Goal: Task Accomplishment & Management: Complete application form

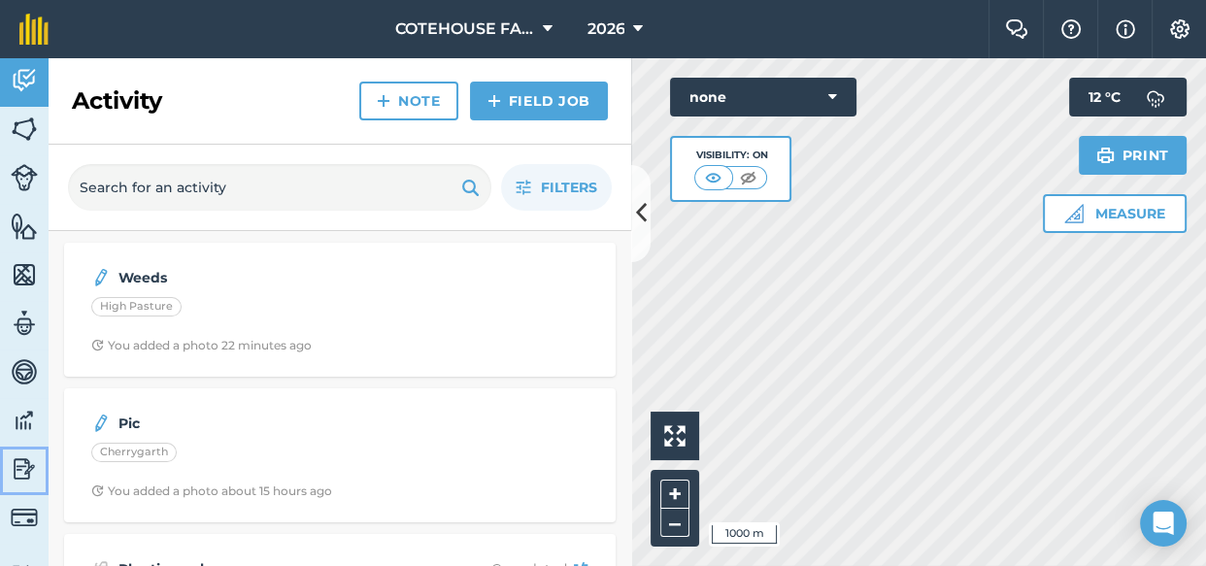
click at [22, 465] on img at bounding box center [24, 468] width 27 height 29
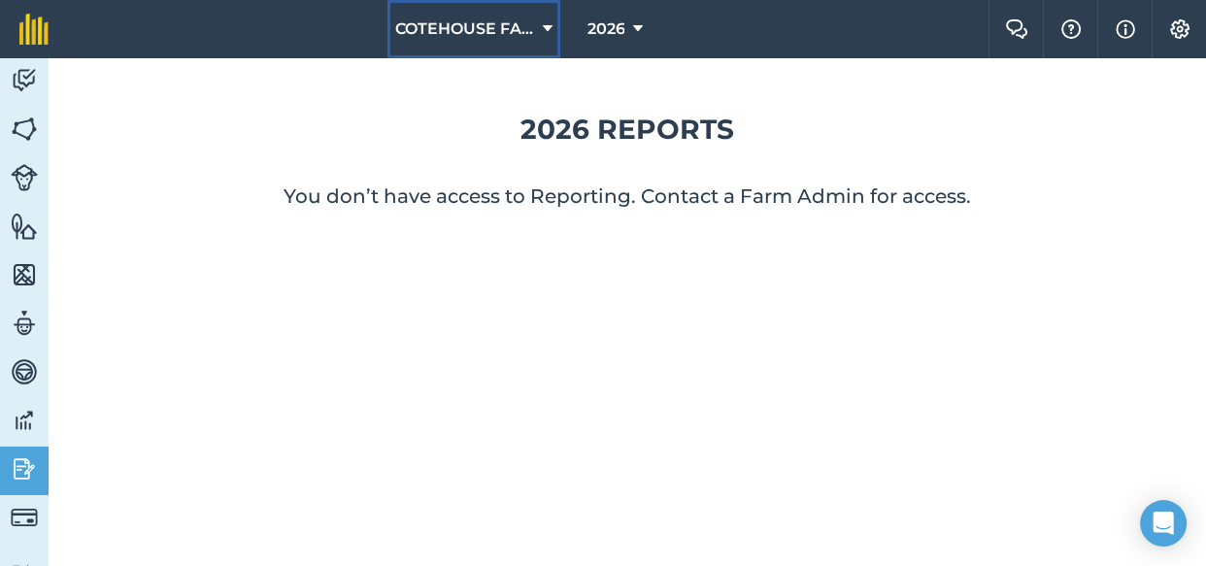
click at [484, 25] on span "COTEHOUSE FARM" at bounding box center [465, 28] width 140 height 23
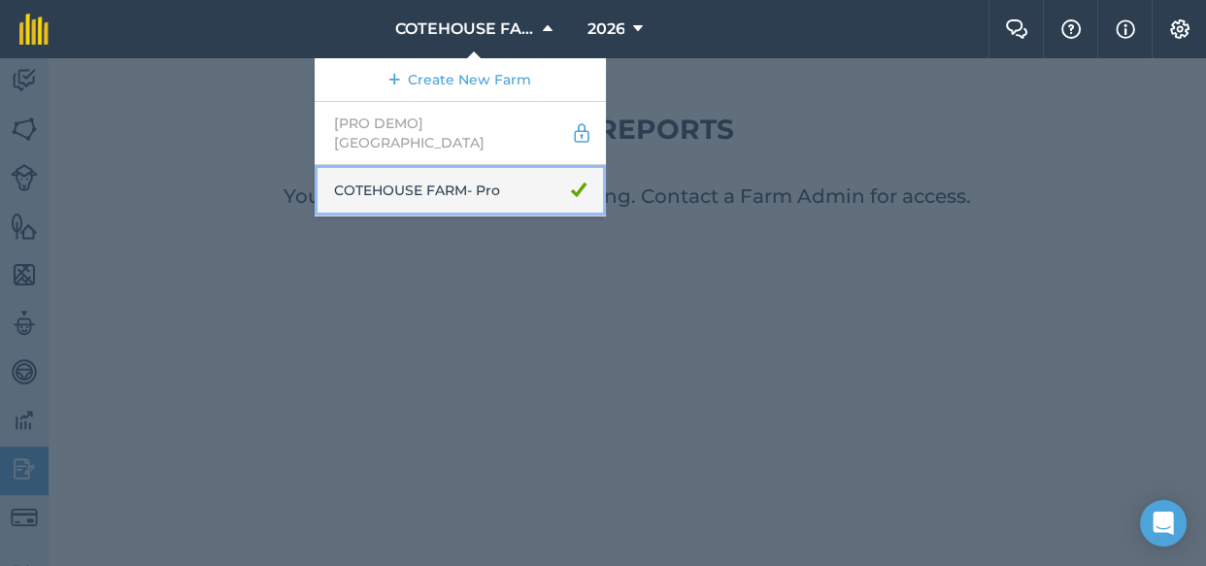
click at [460, 168] on link "COTEHOUSE FARM - Pro" at bounding box center [460, 190] width 291 height 51
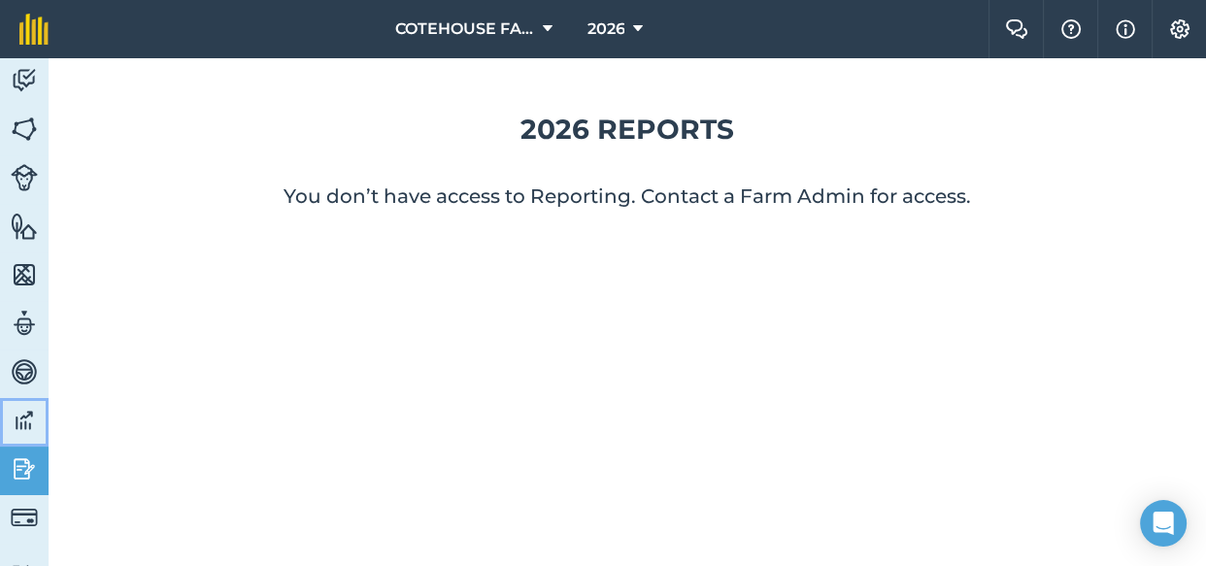
click at [22, 418] on img at bounding box center [24, 420] width 27 height 29
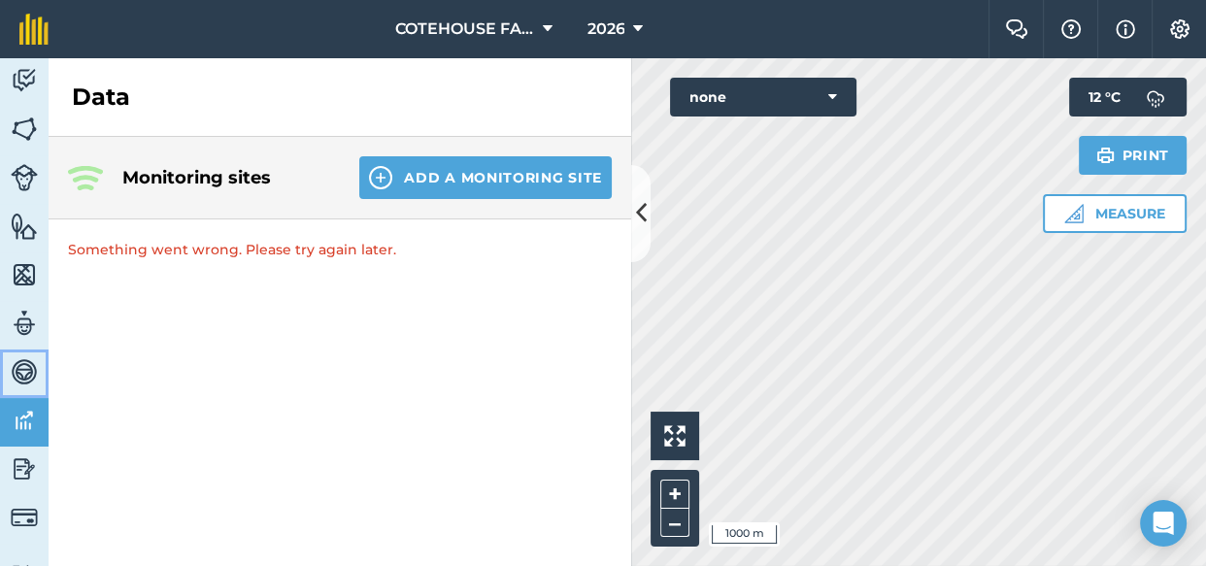
click at [26, 360] on img at bounding box center [24, 371] width 27 height 29
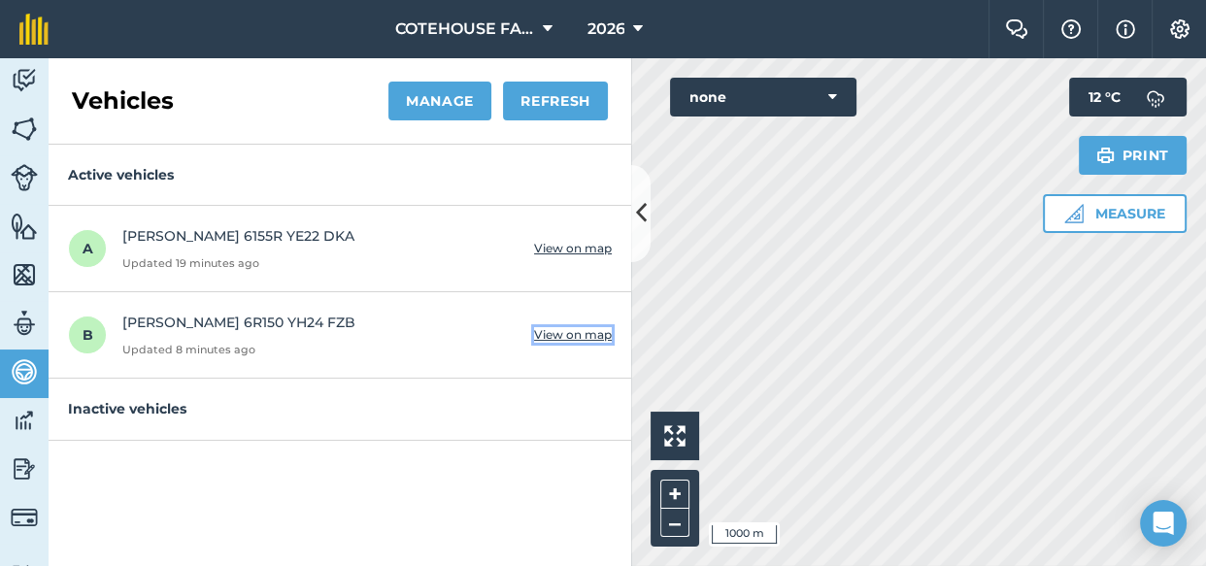
click at [559, 330] on button "View on map" at bounding box center [573, 335] width 78 height 16
click at [546, 241] on button "View on map" at bounding box center [573, 249] width 78 height 16
click at [20, 322] on img at bounding box center [24, 323] width 27 height 29
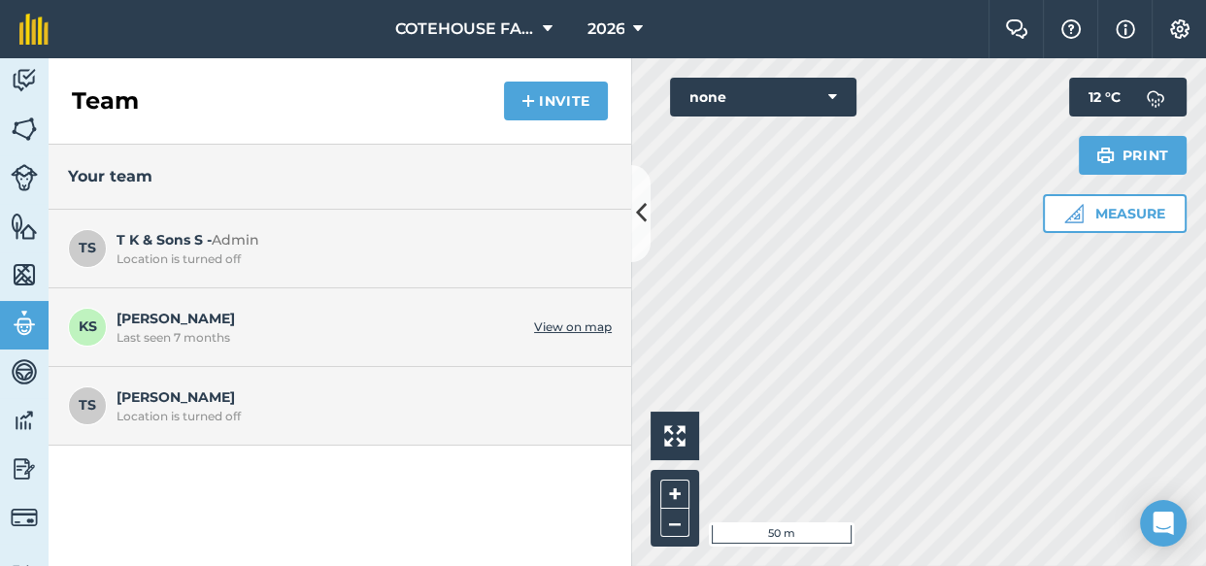
click at [558, 324] on link "View on map" at bounding box center [573, 327] width 78 height 16
click at [23, 278] on img at bounding box center [24, 274] width 27 height 29
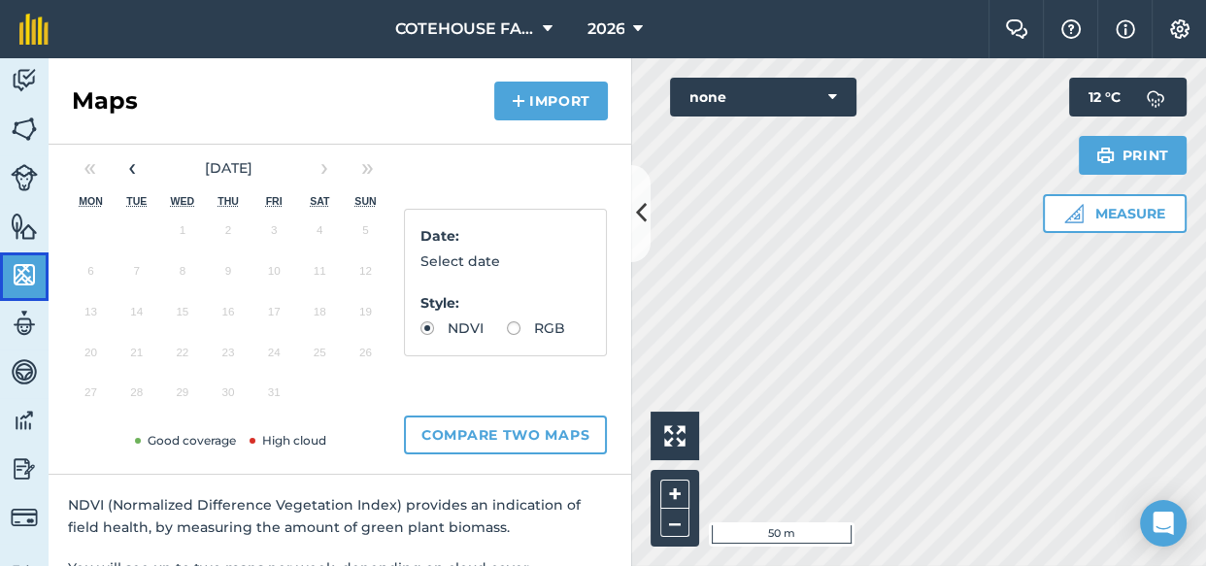
scroll to position [39, 0]
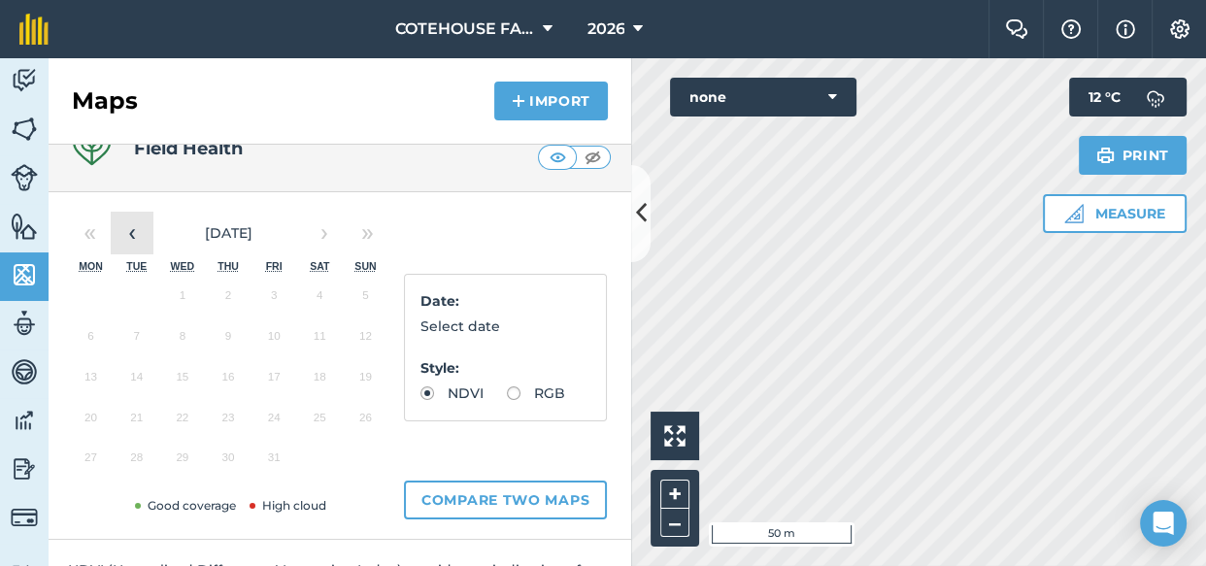
click at [130, 236] on button "‹" at bounding box center [132, 233] width 43 height 43
click at [136, 461] on button "30" at bounding box center [137, 462] width 46 height 41
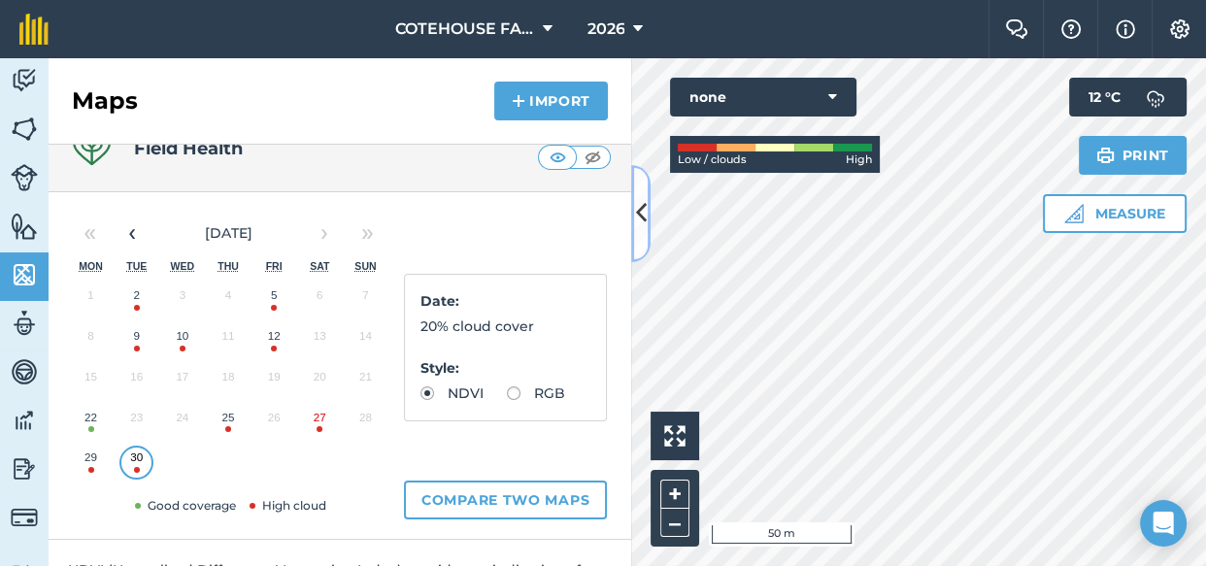
click at [641, 213] on icon at bounding box center [641, 213] width 11 height 34
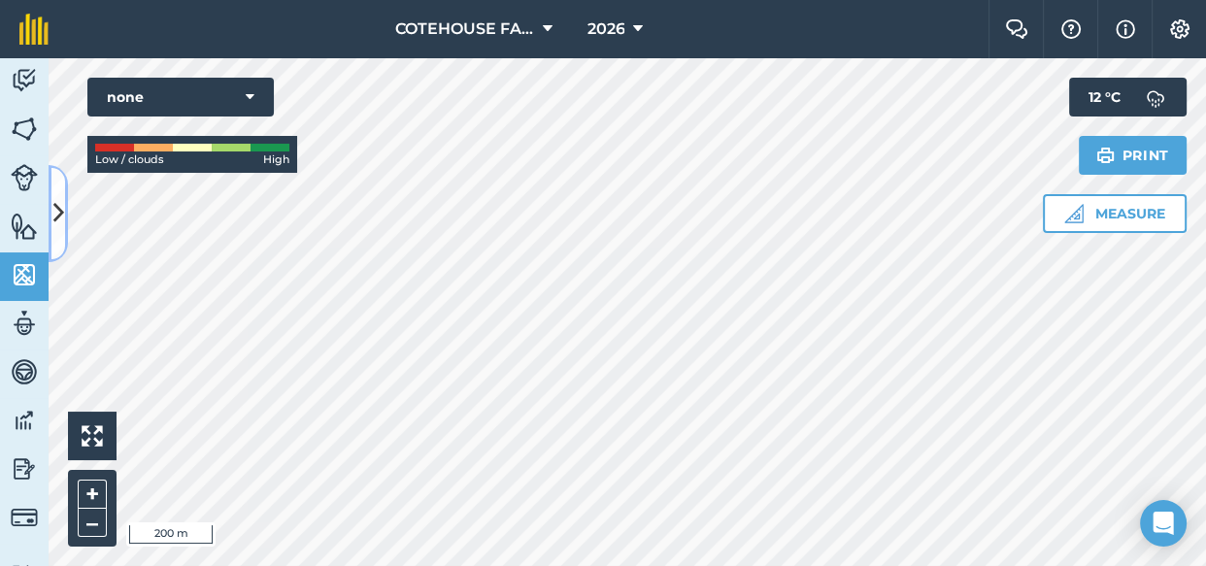
click at [56, 207] on icon at bounding box center [58, 213] width 11 height 34
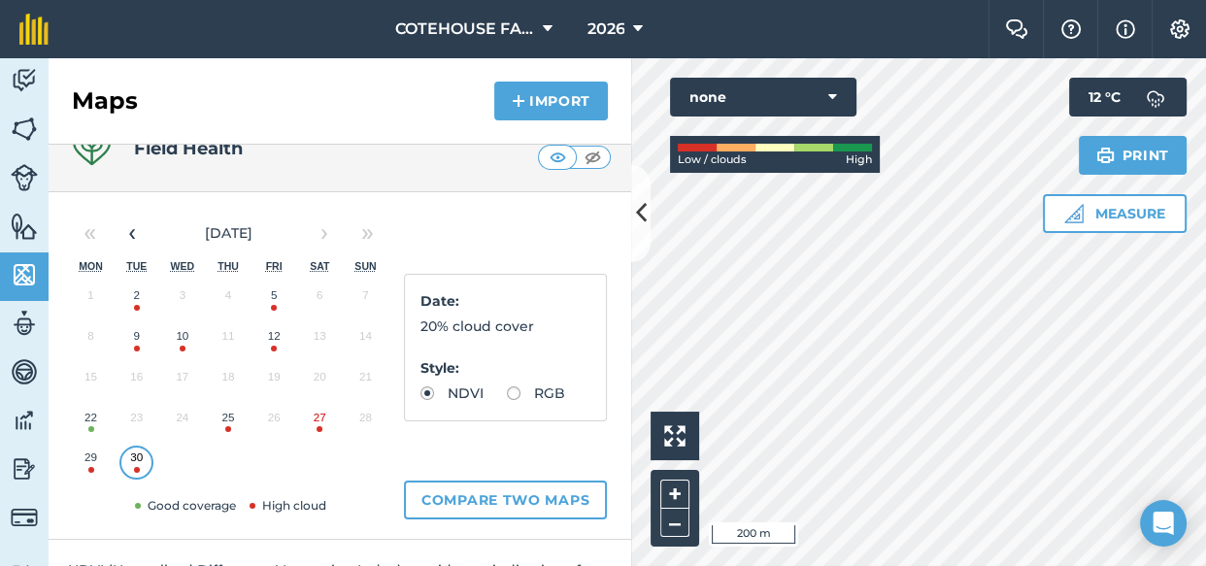
click at [507, 400] on label "RGB" at bounding box center [536, 393] width 58 height 14
radio input "true"
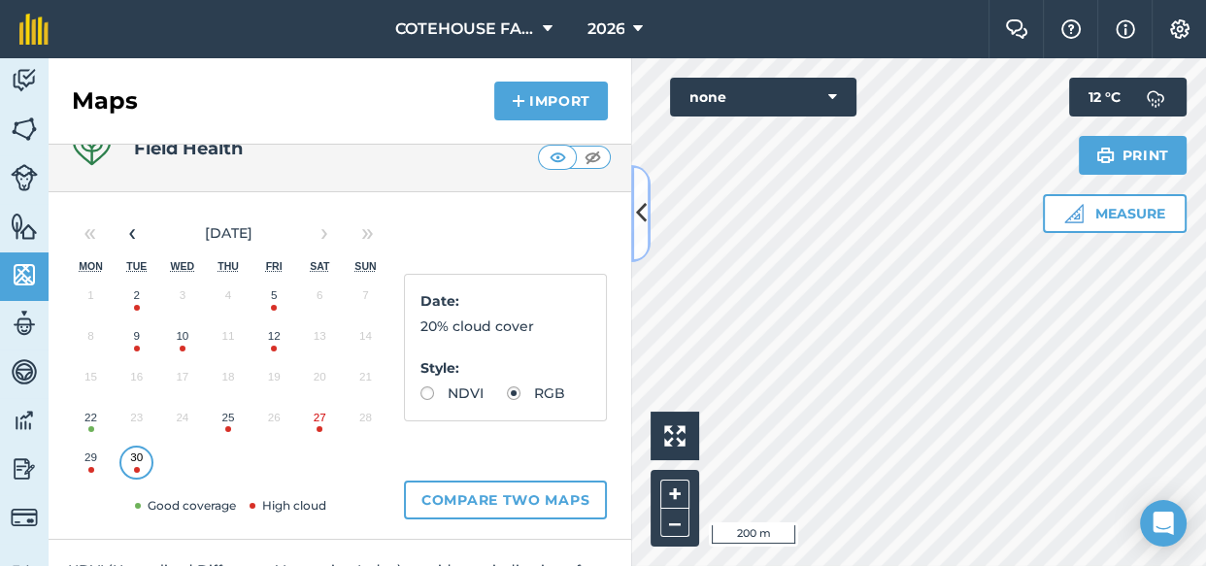
click at [641, 210] on icon at bounding box center [641, 213] width 11 height 34
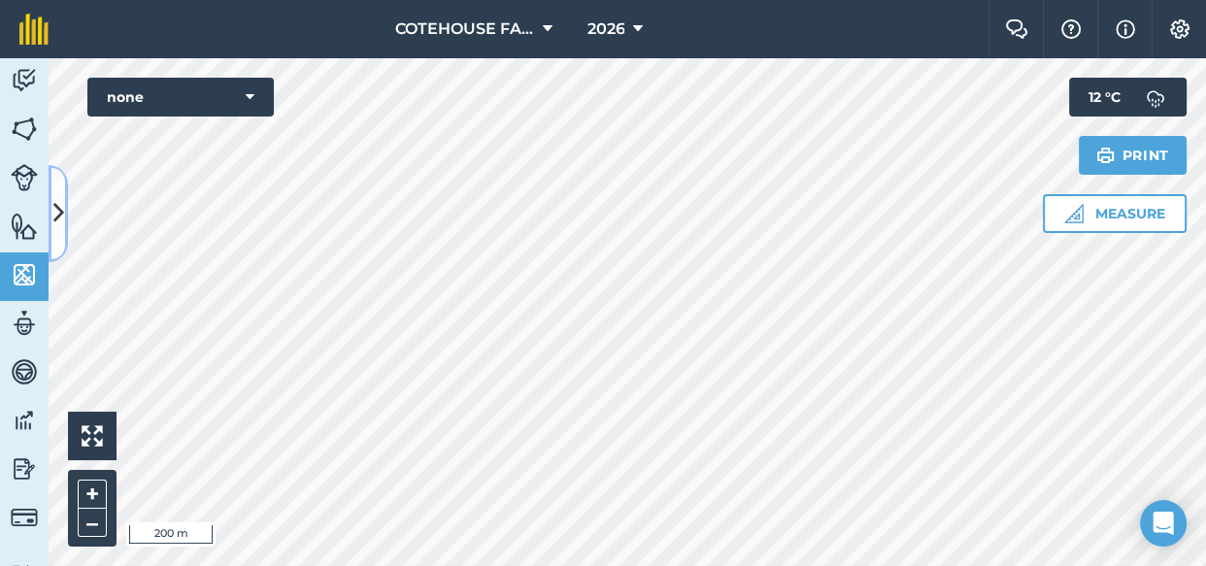
click at [57, 207] on icon at bounding box center [58, 213] width 11 height 34
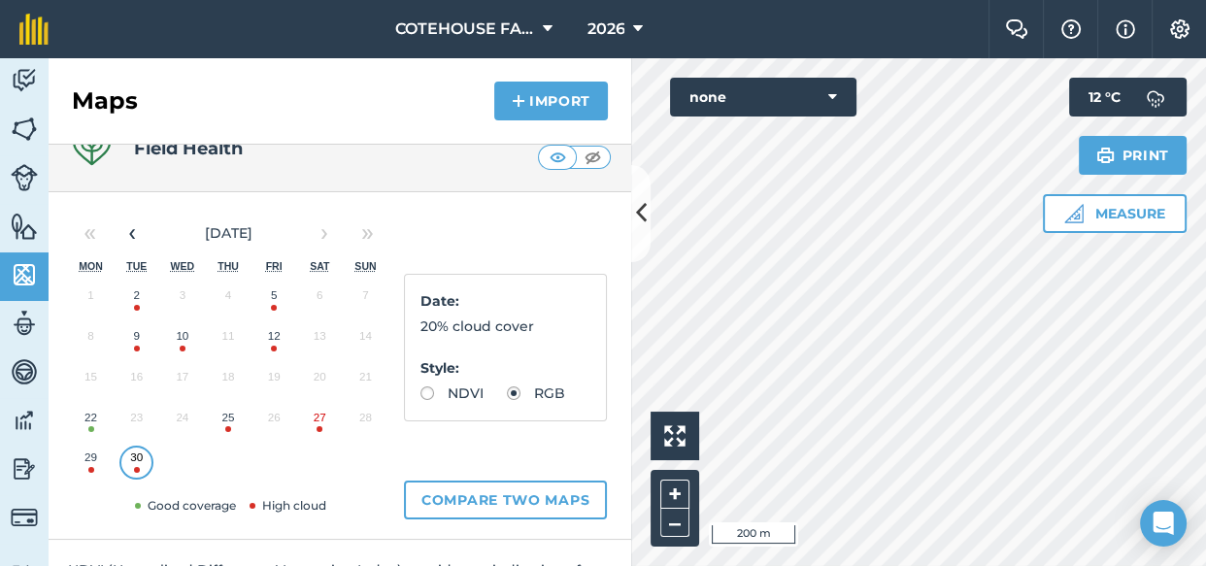
click at [86, 464] on button "29" at bounding box center [91, 462] width 46 height 41
click at [428, 391] on label "NDVI" at bounding box center [451, 393] width 63 height 14
radio input "true"
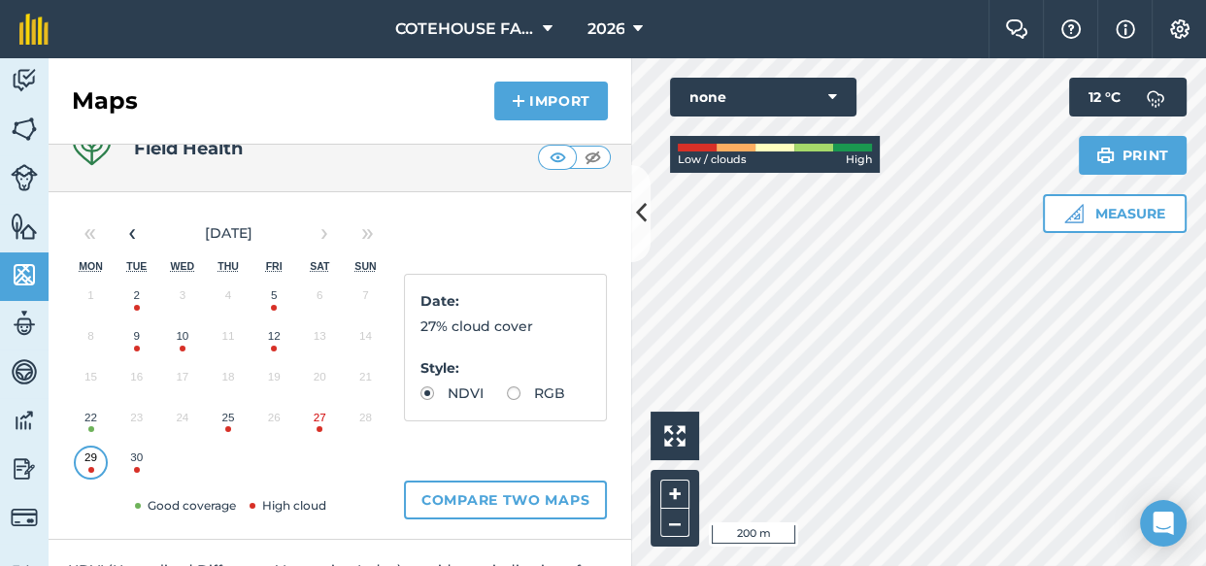
click at [612, 361] on div "Activity Fields Livestock Features Maps Team Vehicles Data Reporting Billing Tu…" at bounding box center [603, 312] width 1206 height 508
click at [315, 424] on button "27" at bounding box center [320, 422] width 46 height 41
click at [225, 430] on button "25" at bounding box center [228, 422] width 46 height 41
click at [89, 419] on button "22" at bounding box center [91, 422] width 46 height 41
click at [23, 223] on img at bounding box center [24, 226] width 27 height 29
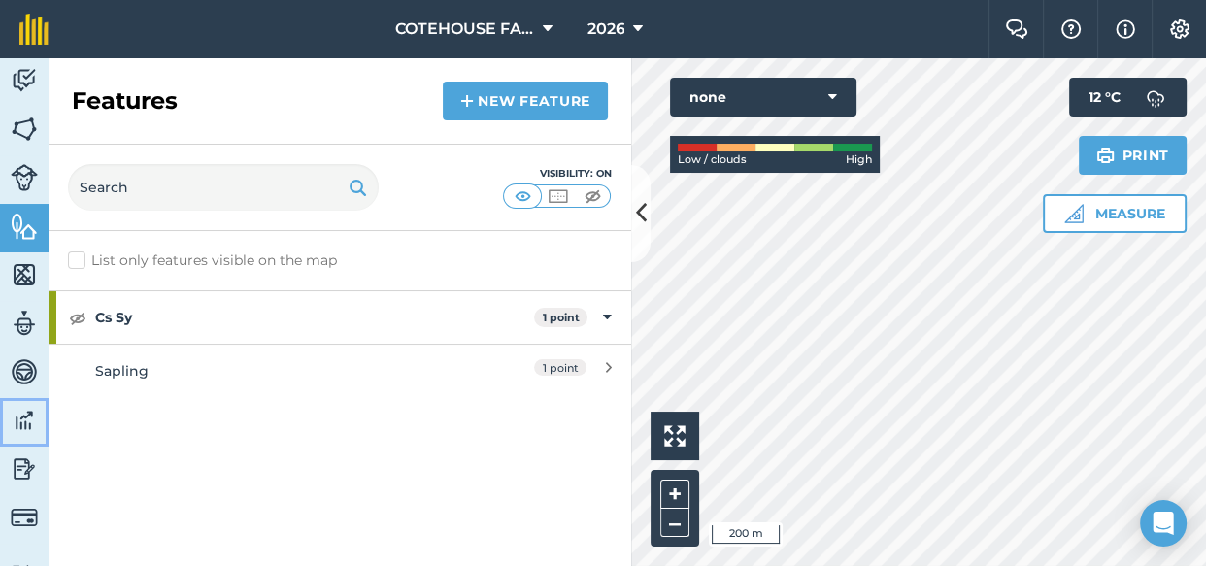
click at [21, 418] on img at bounding box center [24, 420] width 27 height 29
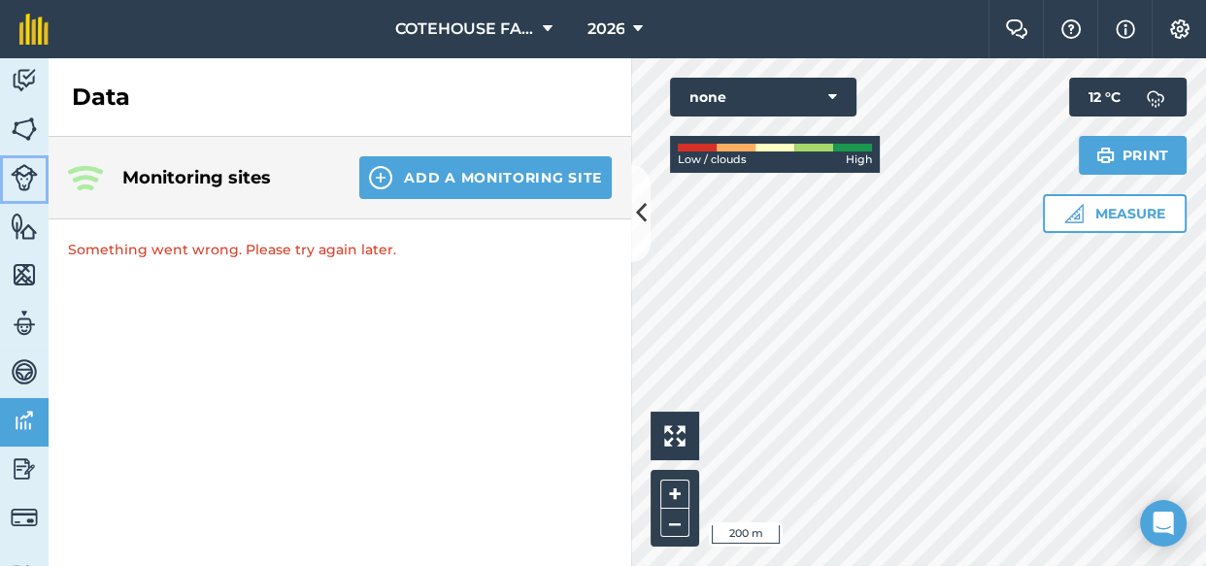
click at [21, 175] on img at bounding box center [24, 177] width 27 height 27
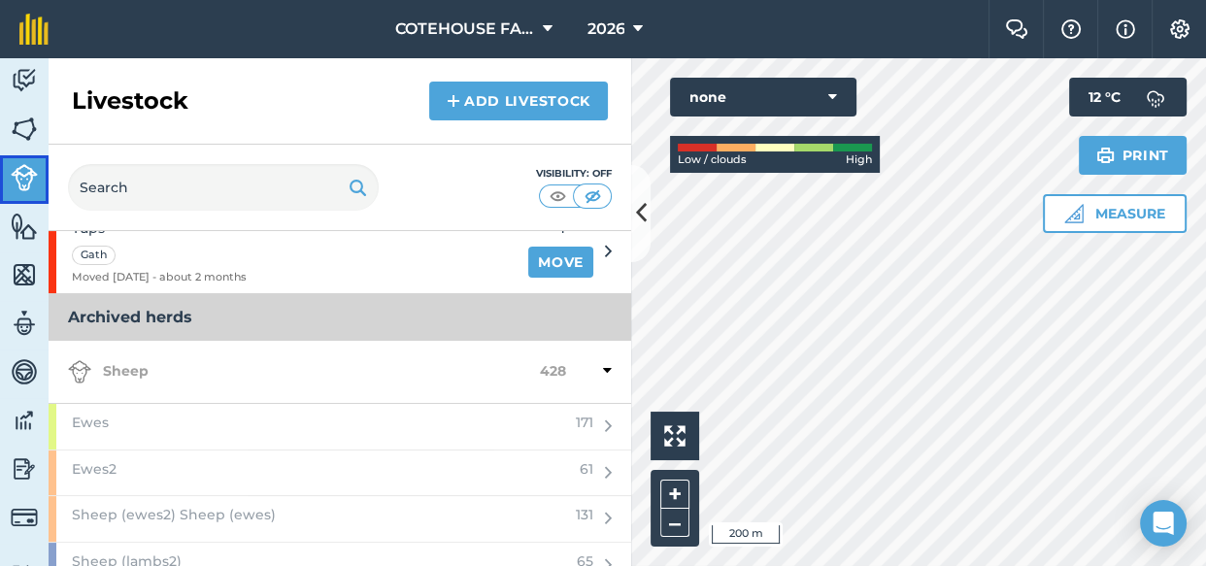
scroll to position [505, 0]
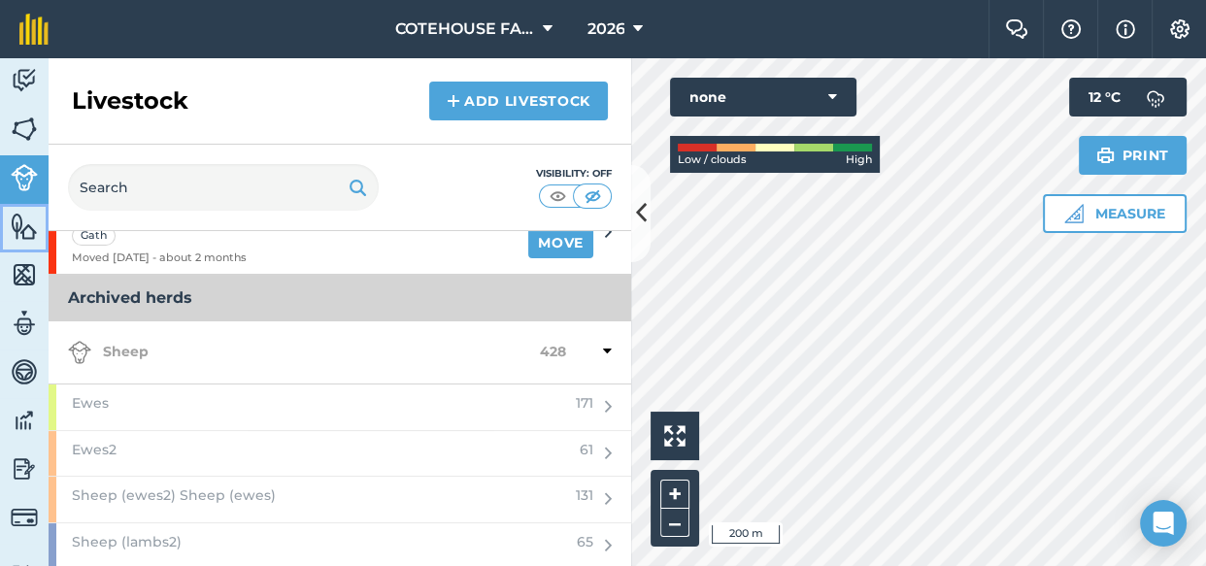
click at [17, 223] on img at bounding box center [24, 226] width 27 height 29
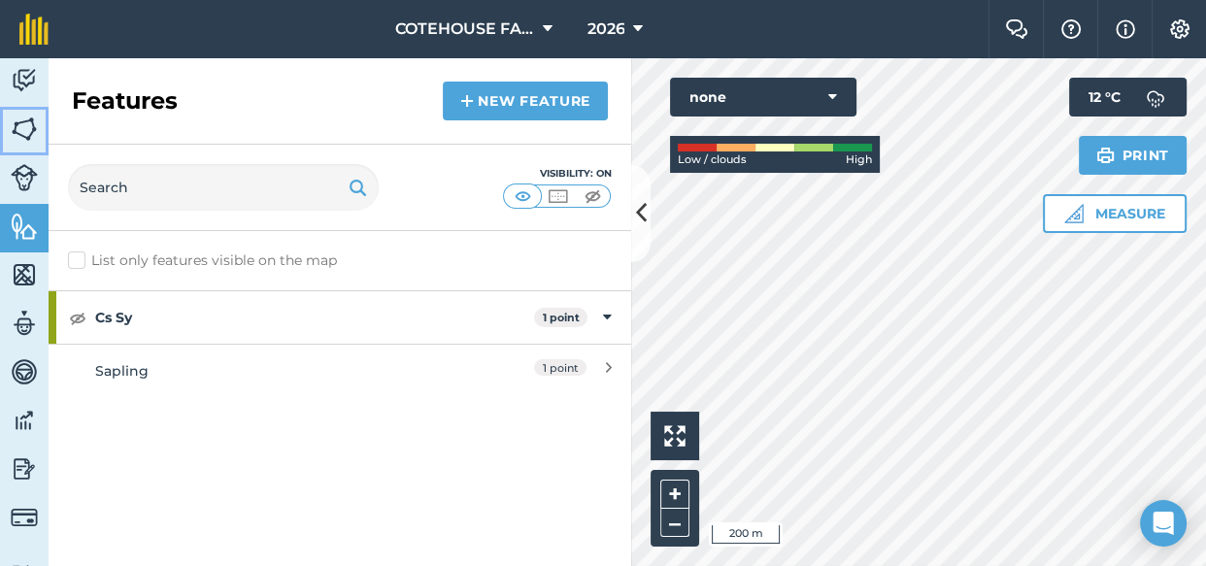
click at [15, 127] on img at bounding box center [24, 129] width 27 height 29
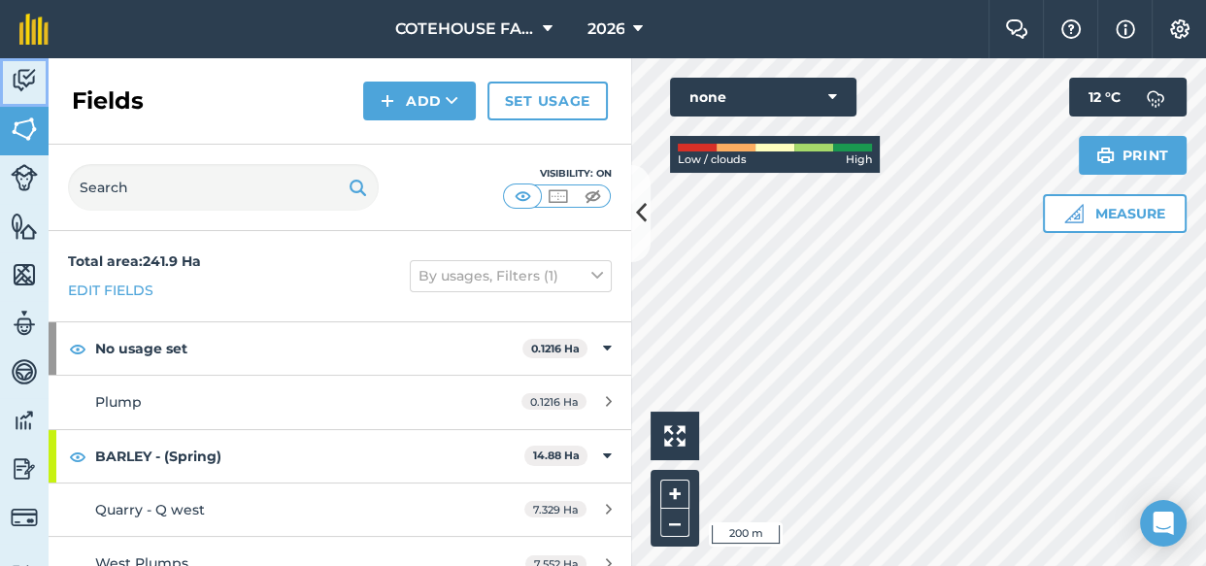
click at [17, 77] on img at bounding box center [24, 80] width 27 height 29
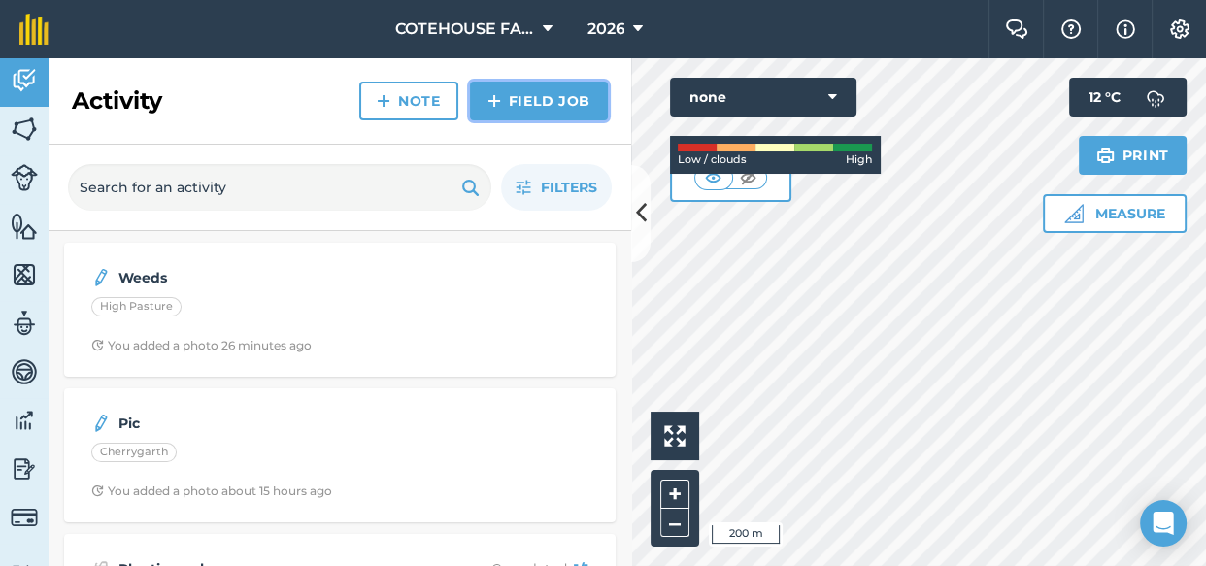
click at [521, 115] on link "Field Job" at bounding box center [539, 101] width 138 height 39
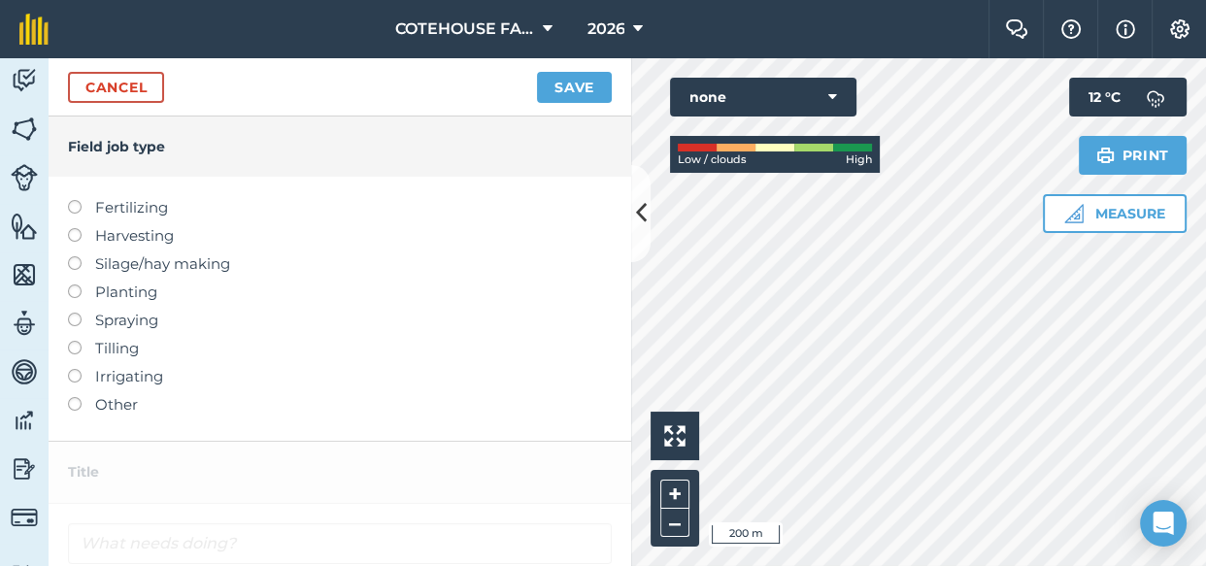
click at [71, 313] on label at bounding box center [81, 313] width 27 height 0
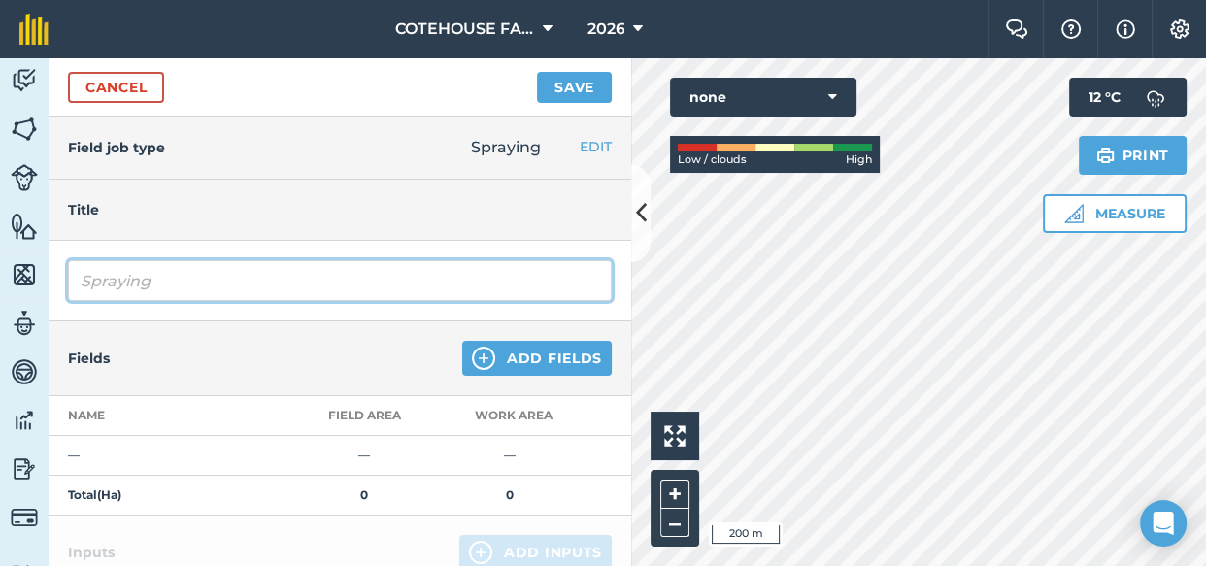
click at [168, 284] on input "Spraying" at bounding box center [340, 280] width 544 height 41
type input "Spraying pre-em"
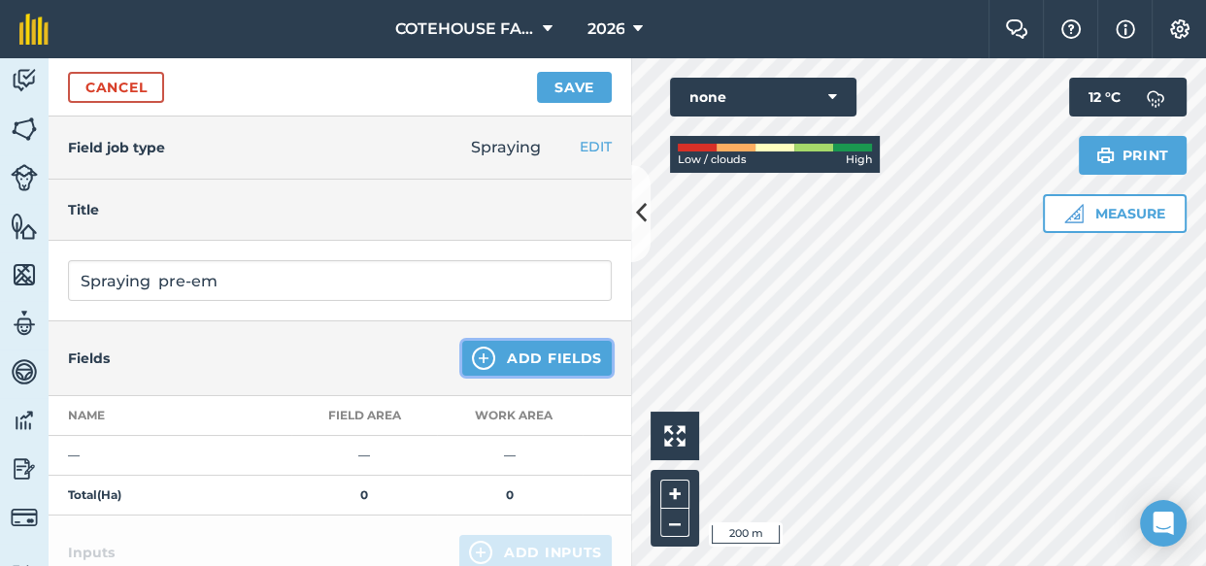
click at [493, 362] on button "Add Fields" at bounding box center [537, 358] width 150 height 35
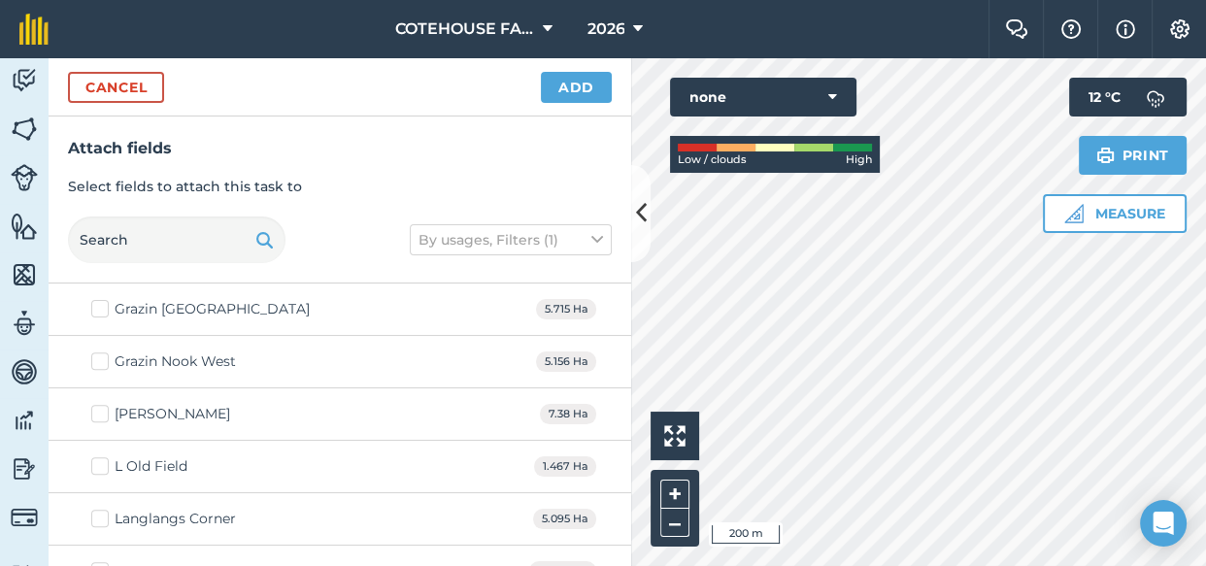
scroll to position [794, 0]
click at [1166, 565] on html "COTEHOUSE FARM 2026 Farm Chat Help Info Settings COTEHOUSE FARM - 2026 Printed …" at bounding box center [603, 283] width 1206 height 566
checkbox input "false"
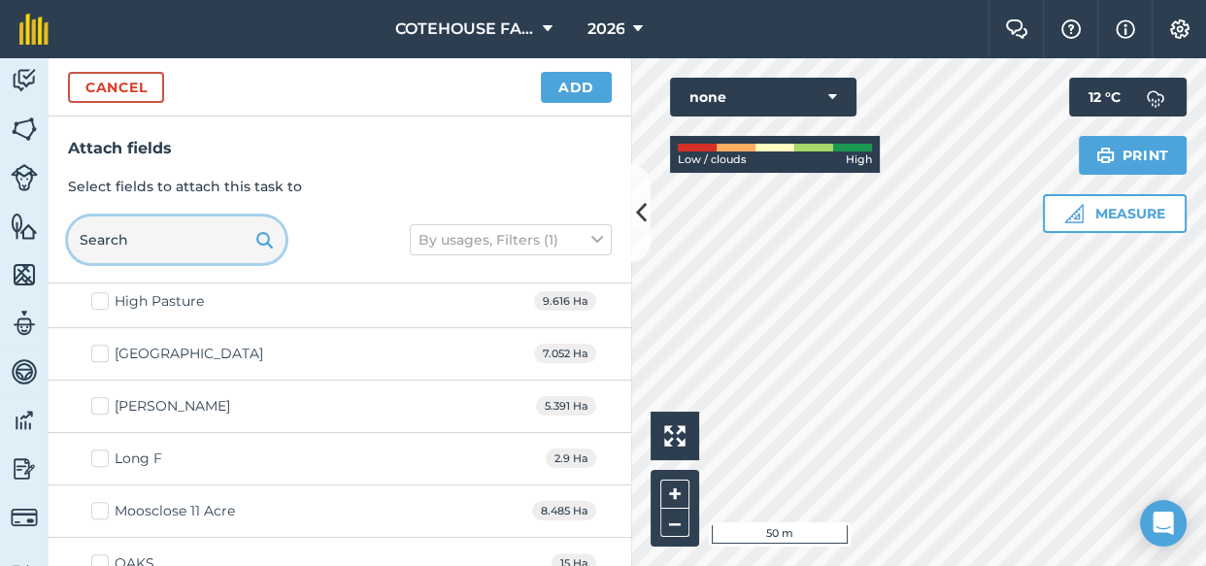
click at [153, 252] on input "text" at bounding box center [176, 240] width 217 height 47
click at [152, 252] on input "text" at bounding box center [176, 240] width 217 height 47
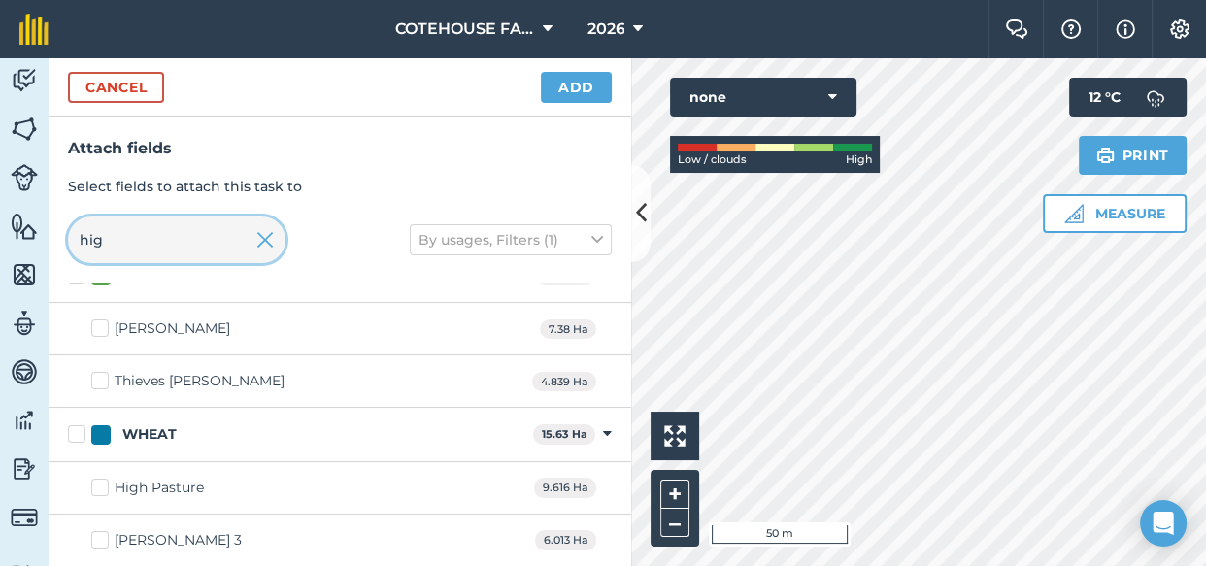
scroll to position [0, 0]
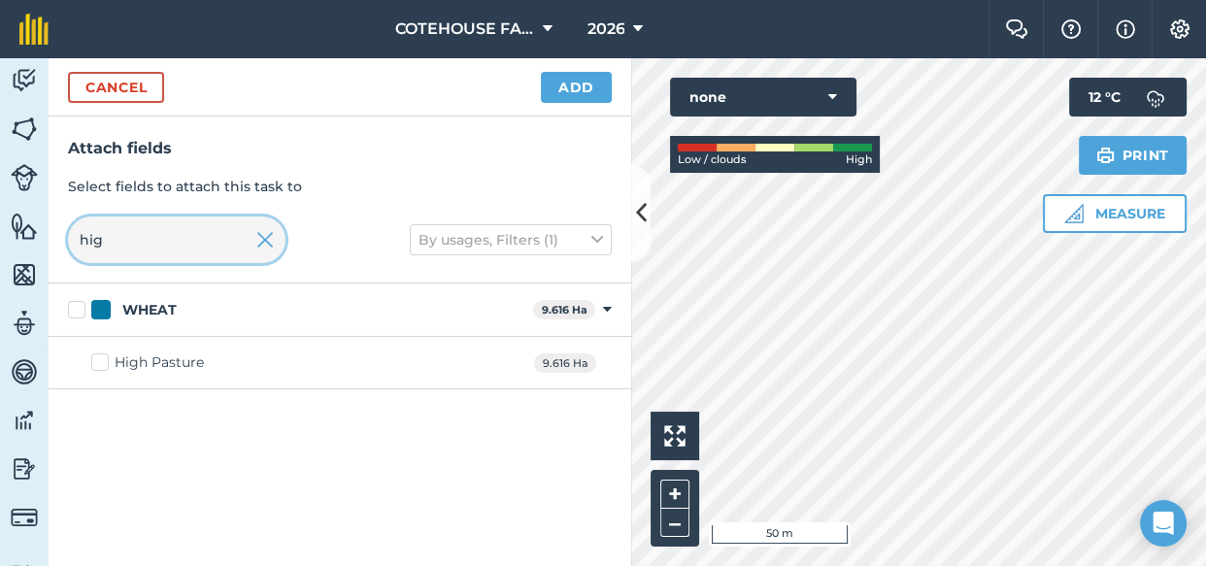
type input "hig"
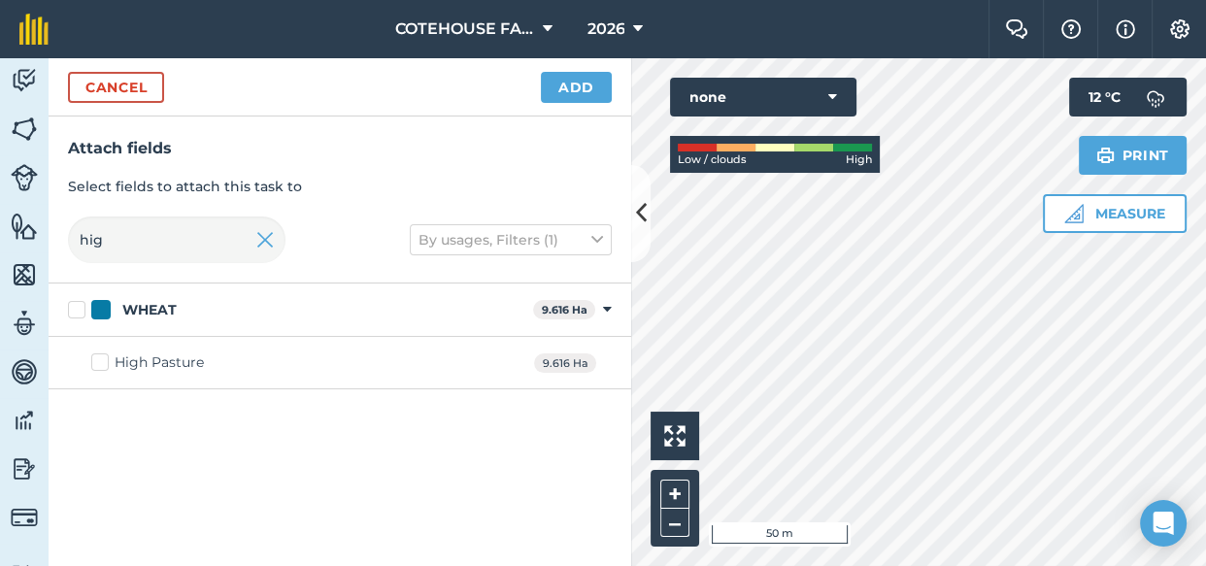
click at [97, 364] on label "High Pasture" at bounding box center [147, 362] width 113 height 20
click at [97, 364] on input "High Pasture" at bounding box center [97, 358] width 13 height 13
checkbox input "true"
click at [565, 87] on button "Add" at bounding box center [576, 87] width 71 height 31
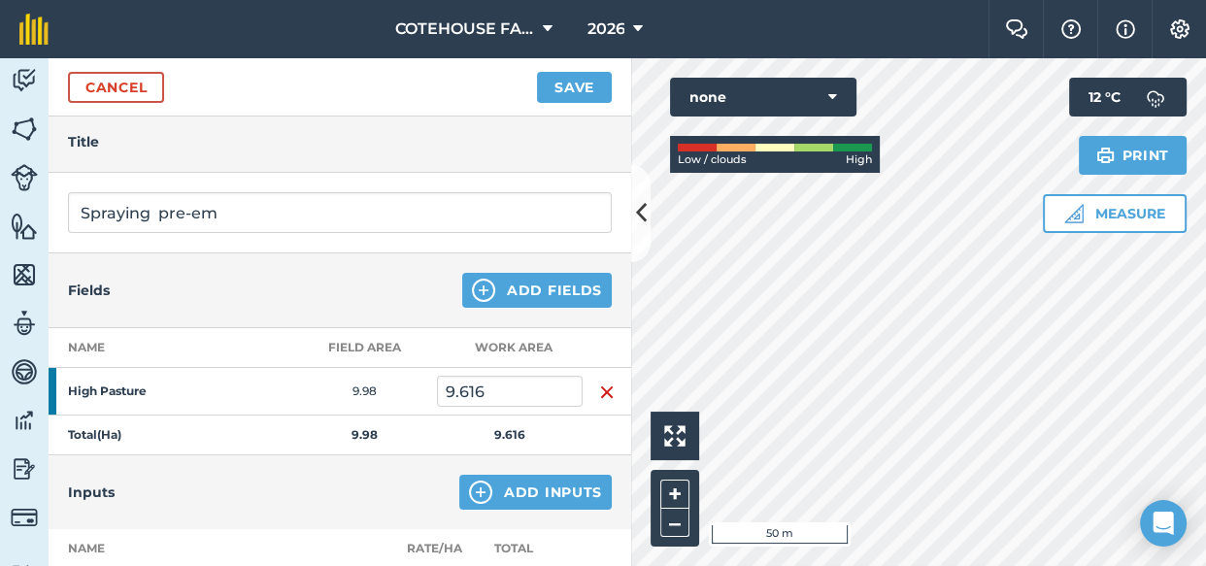
scroll to position [264, 0]
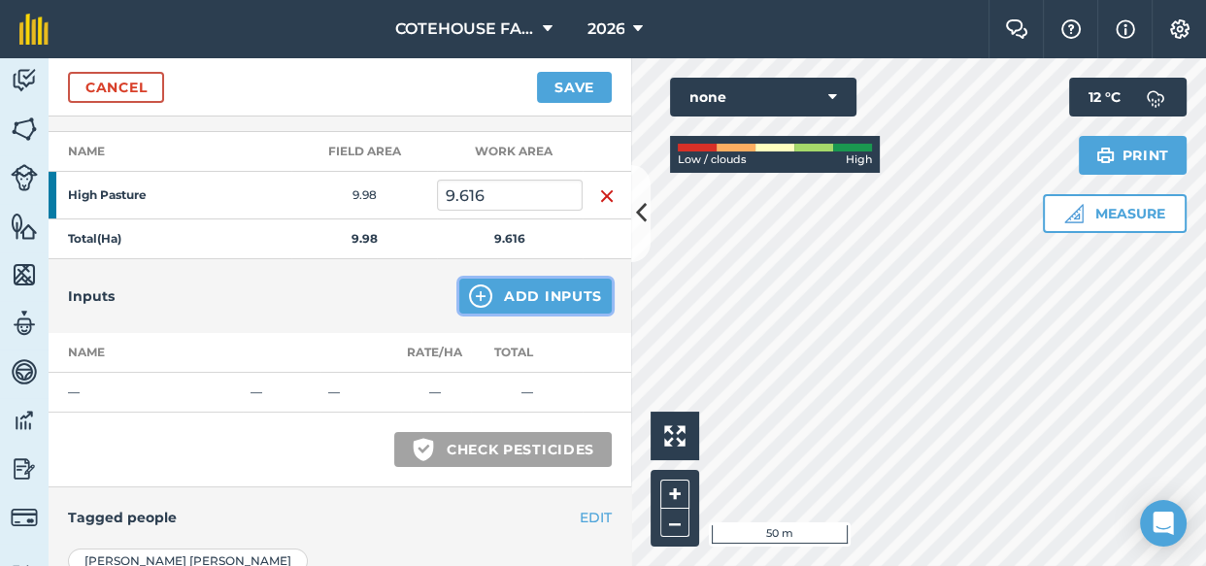
click at [496, 299] on button "Add Inputs" at bounding box center [535, 296] width 152 height 35
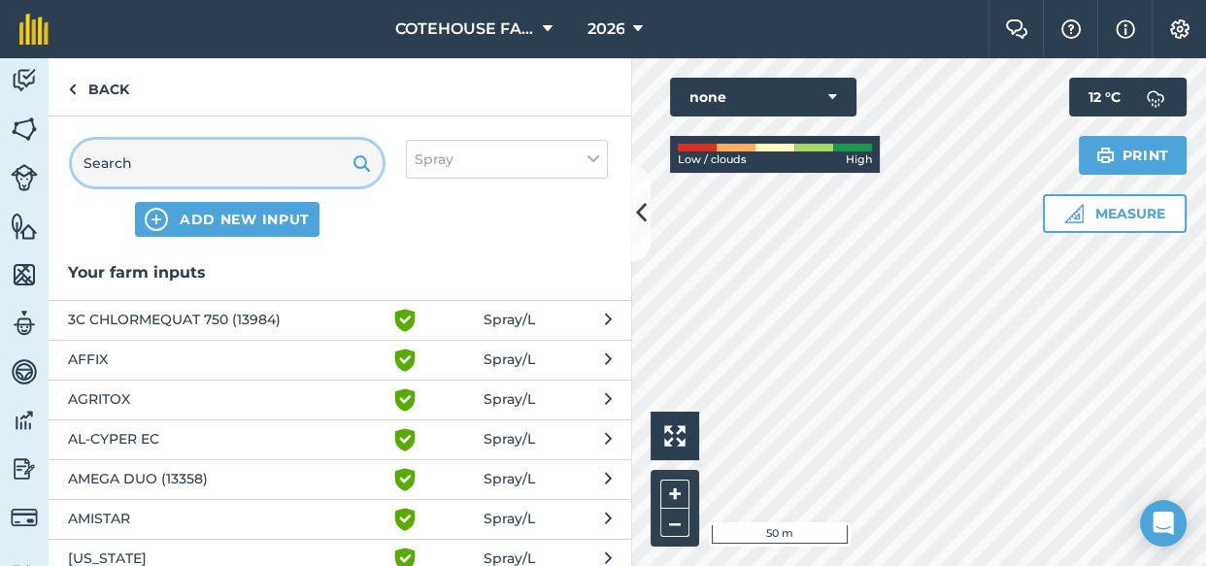
click at [135, 159] on input "text" at bounding box center [227, 163] width 311 height 47
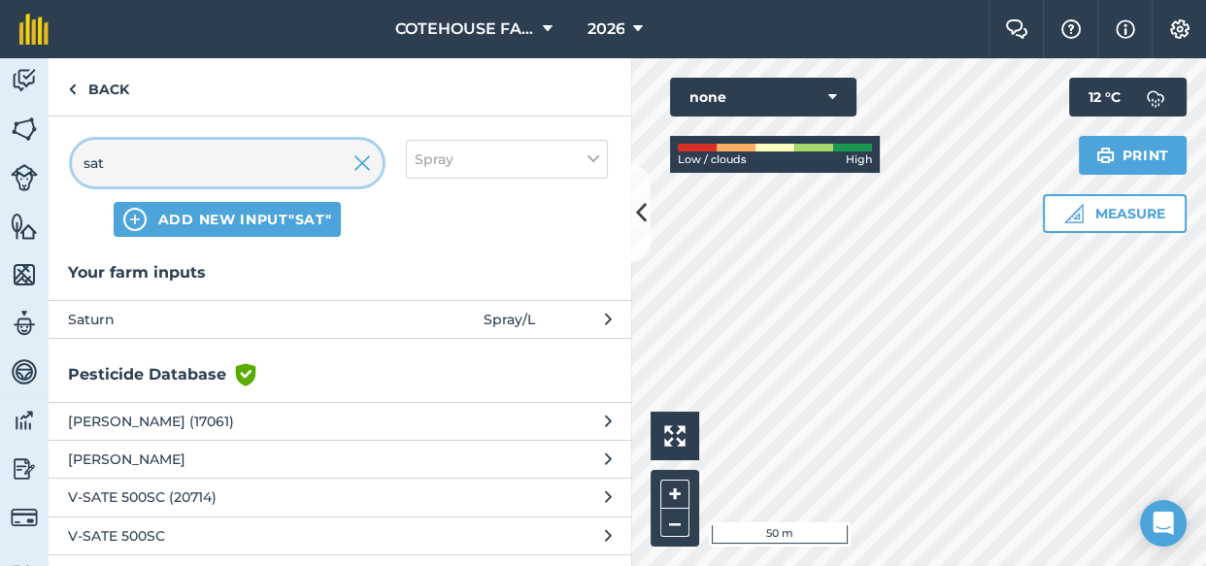
scroll to position [64, 0]
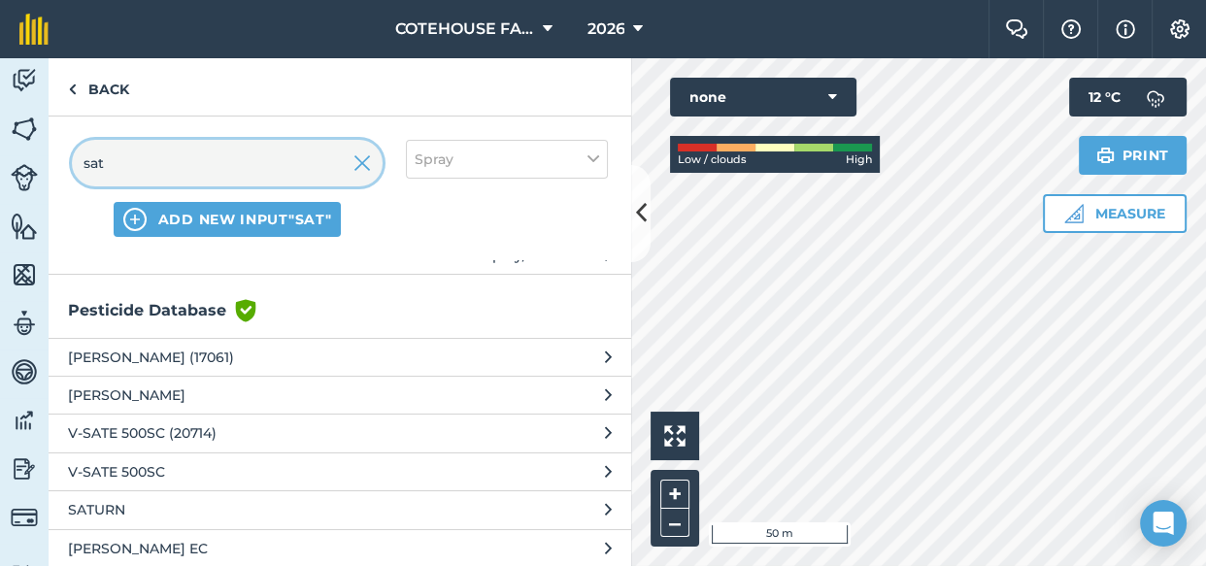
type input "sat"
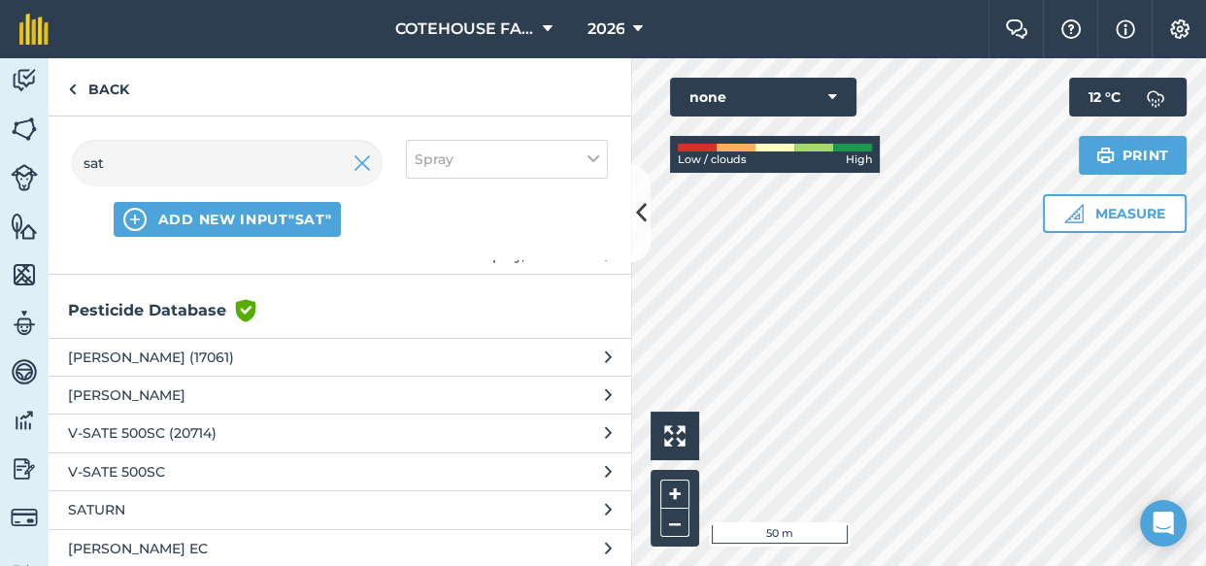
click at [115, 512] on span "SATURN" at bounding box center [226, 509] width 317 height 21
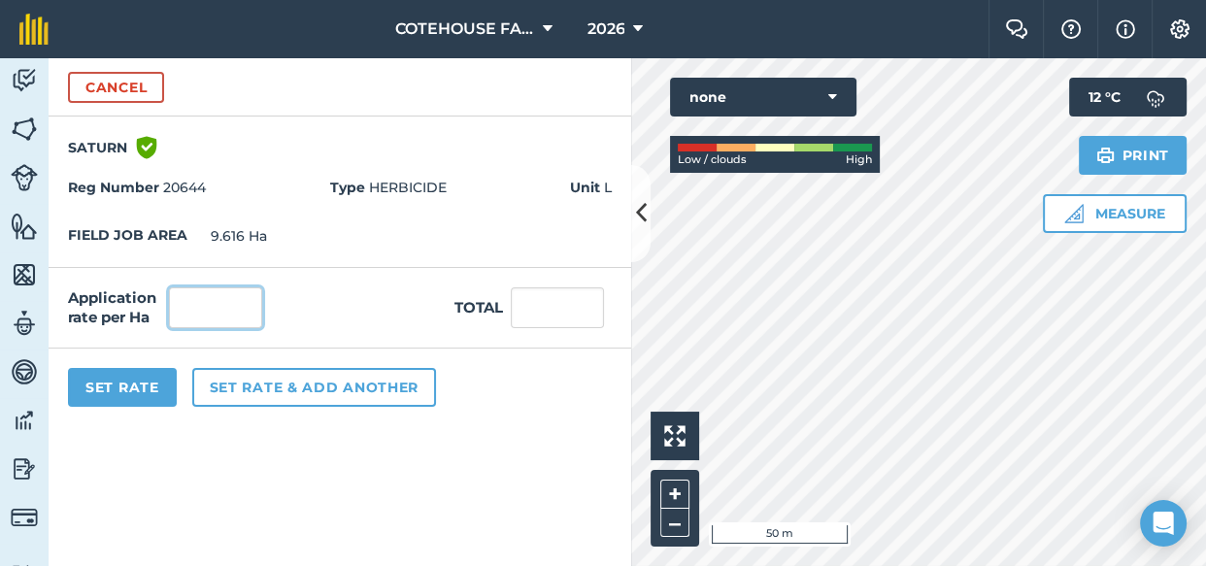
click at [243, 309] on input "text" at bounding box center [215, 307] width 93 height 41
type input "0.5"
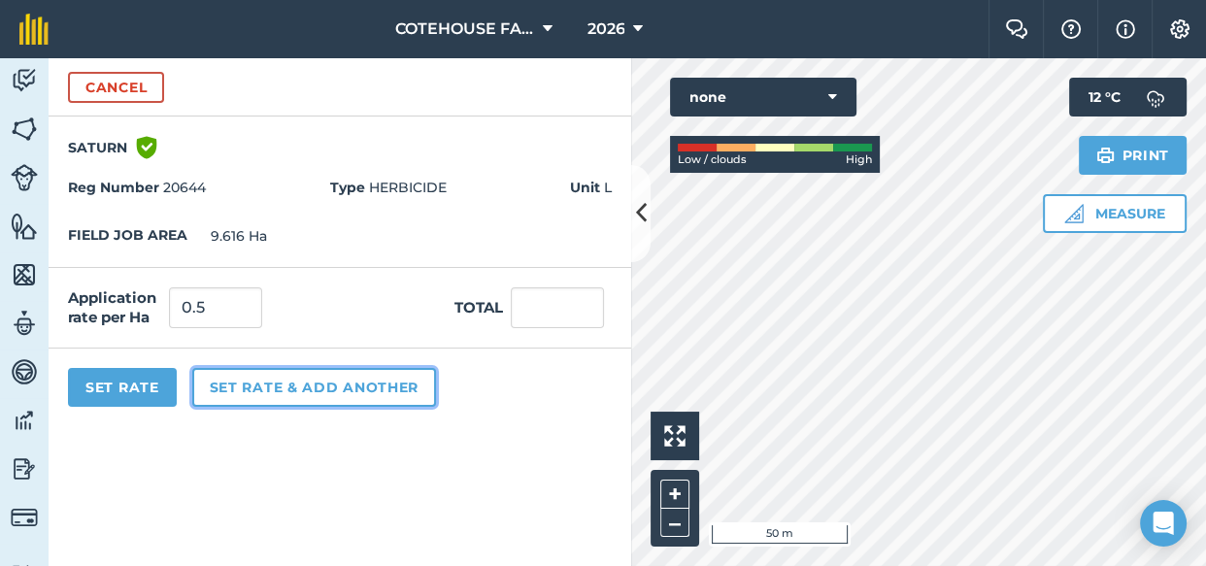
type input "4.808"
click at [276, 393] on button "Set rate & add another" at bounding box center [314, 387] width 244 height 39
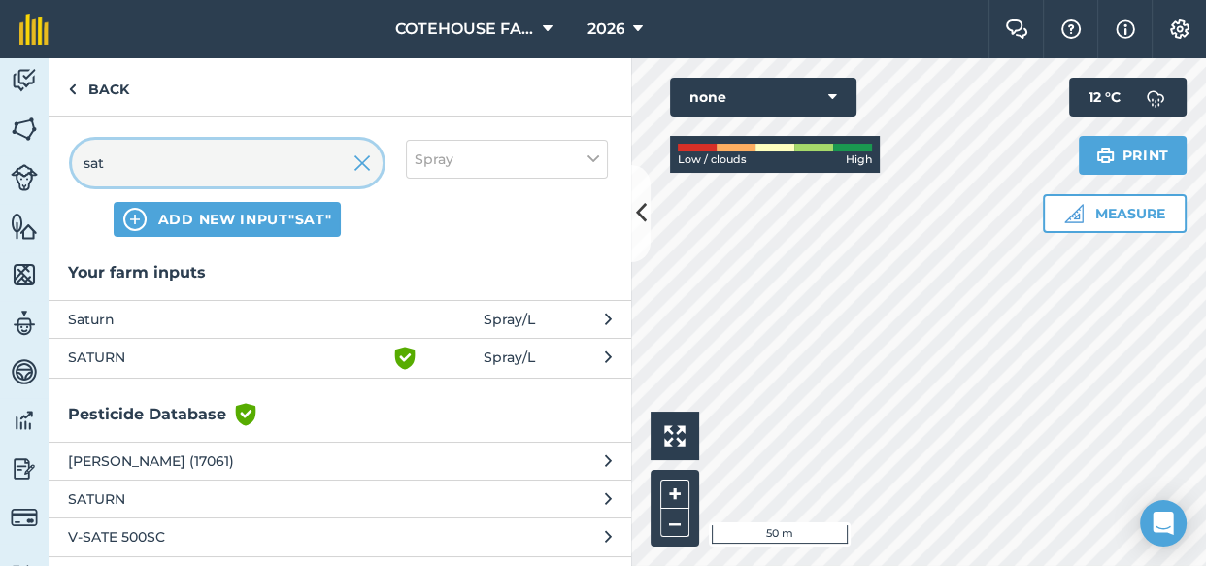
click at [117, 167] on input "sat" at bounding box center [227, 163] width 311 height 47
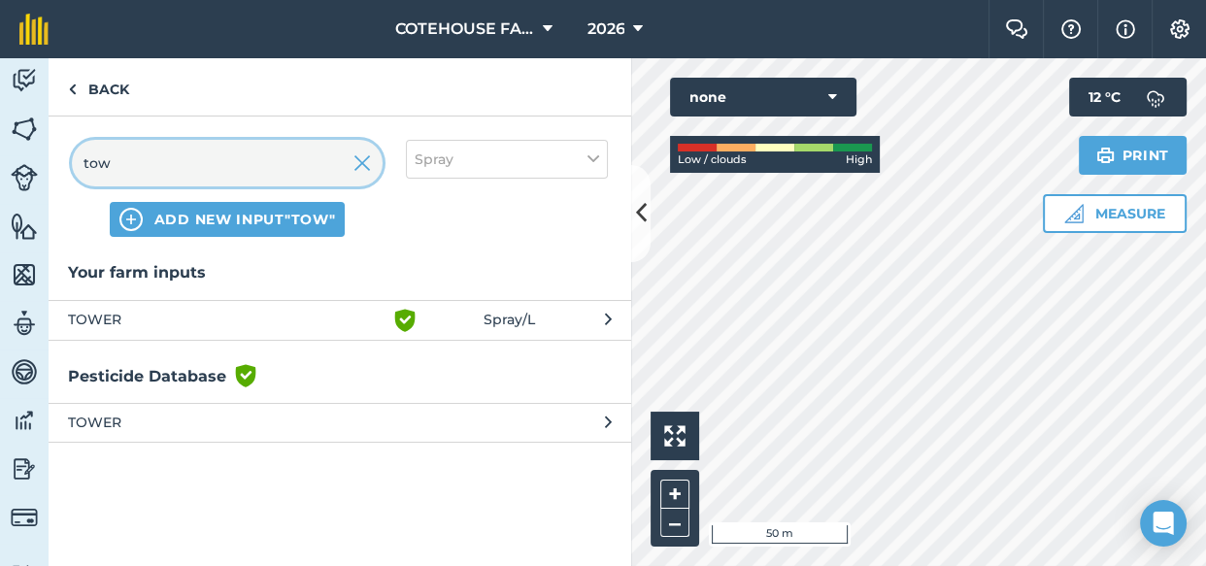
type input "tow"
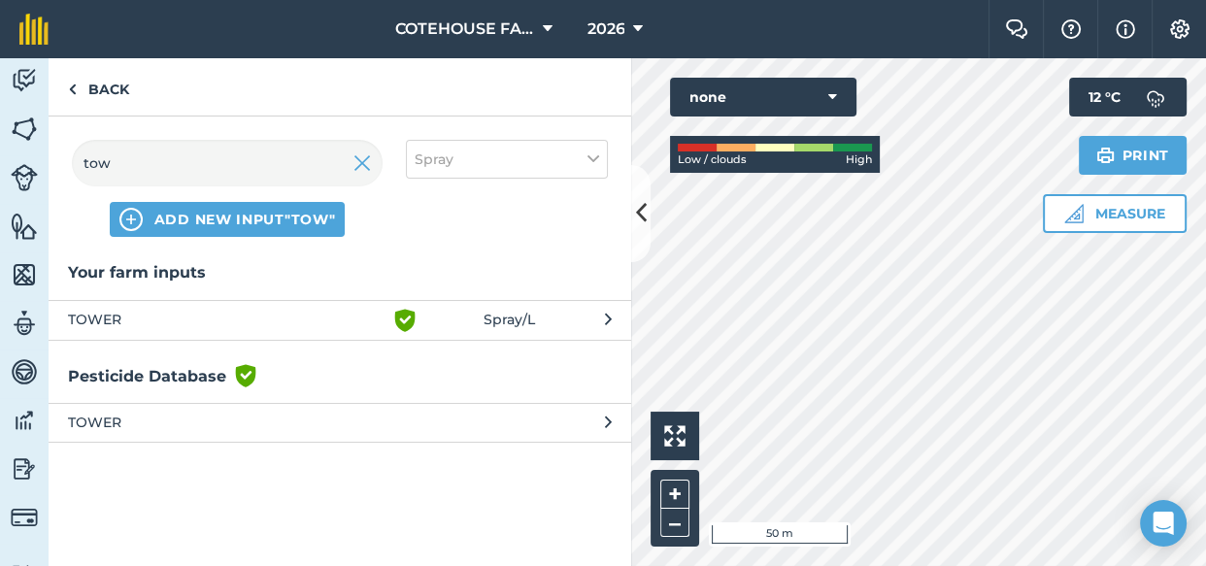
click at [131, 311] on span "TOWER" at bounding box center [226, 320] width 317 height 23
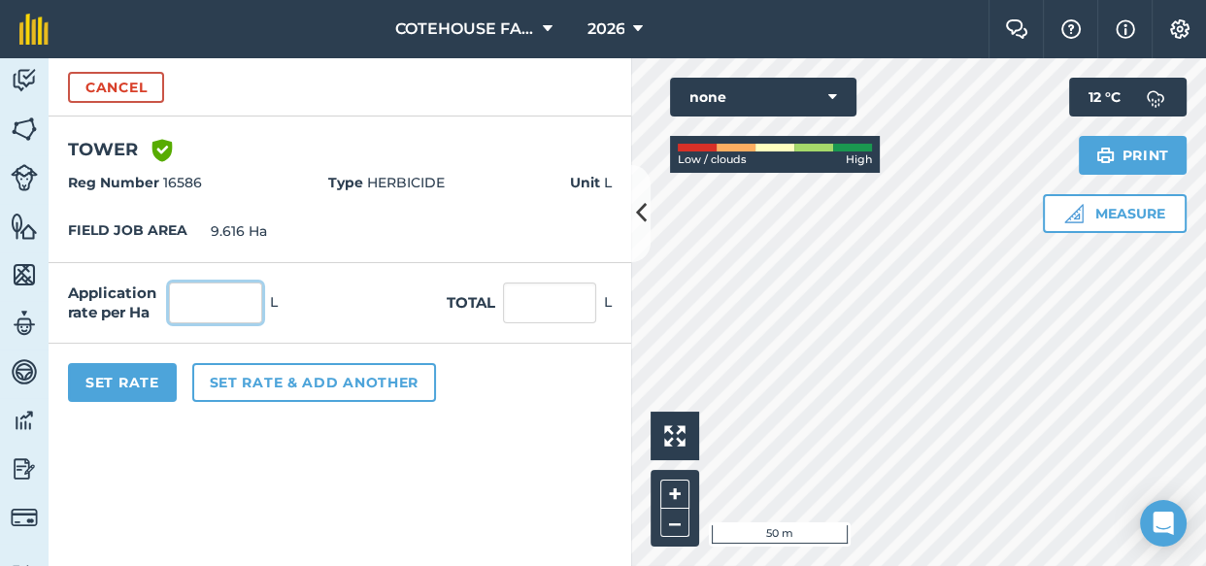
click at [206, 309] on input "text" at bounding box center [215, 303] width 93 height 41
type input "1.75"
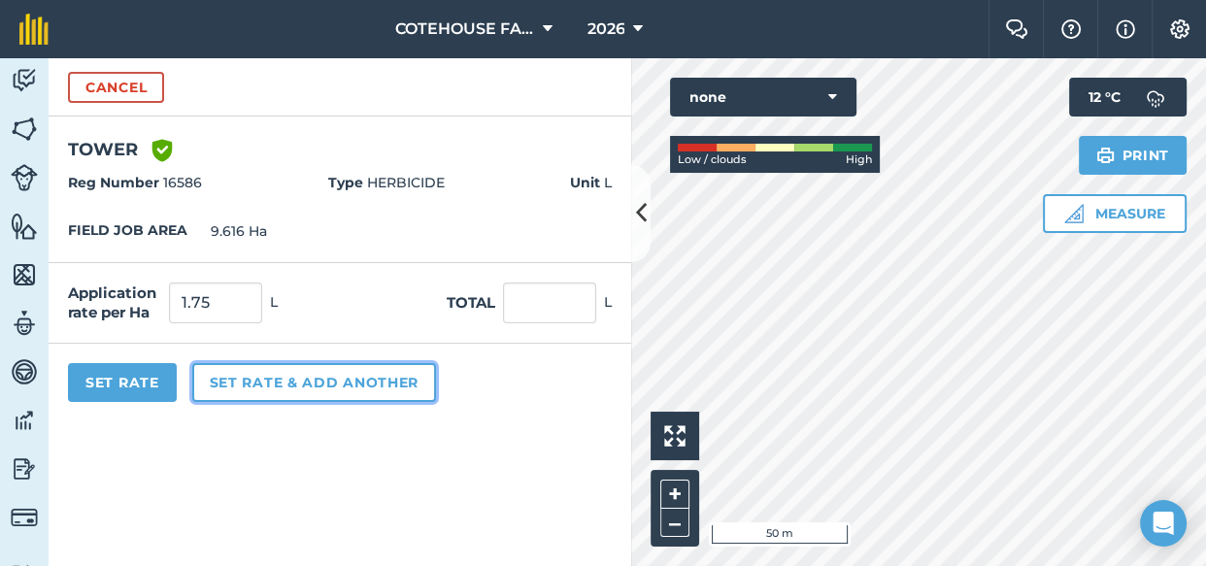
type input "16.828"
click at [272, 384] on button "Set rate & add another" at bounding box center [314, 382] width 244 height 39
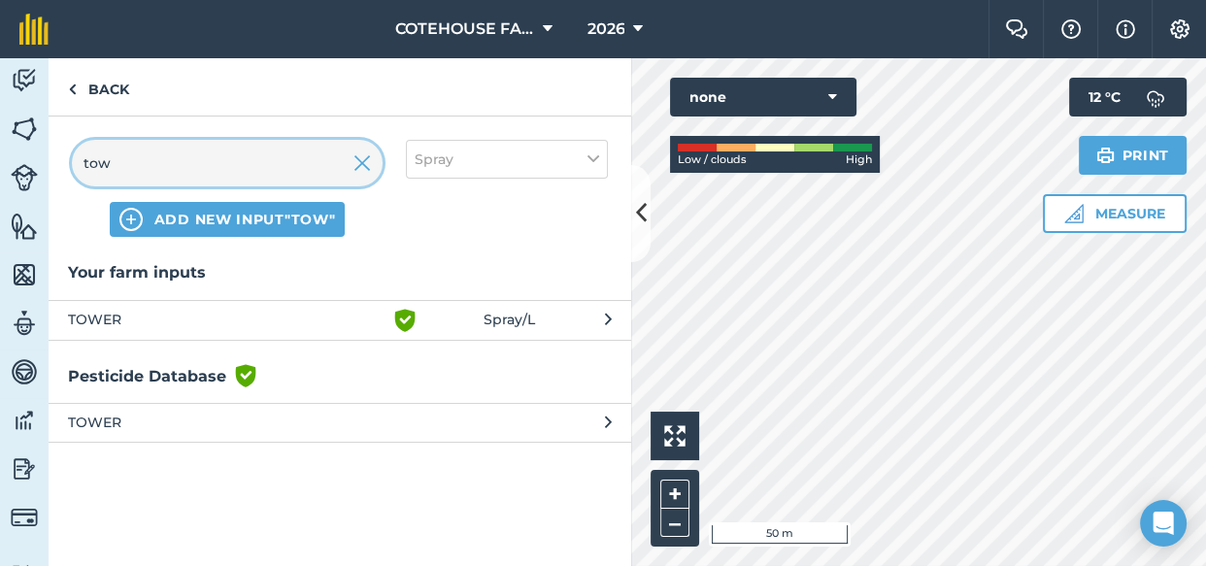
click at [139, 161] on input "tow" at bounding box center [227, 163] width 311 height 47
click at [138, 162] on input "tow" at bounding box center [227, 163] width 311 height 47
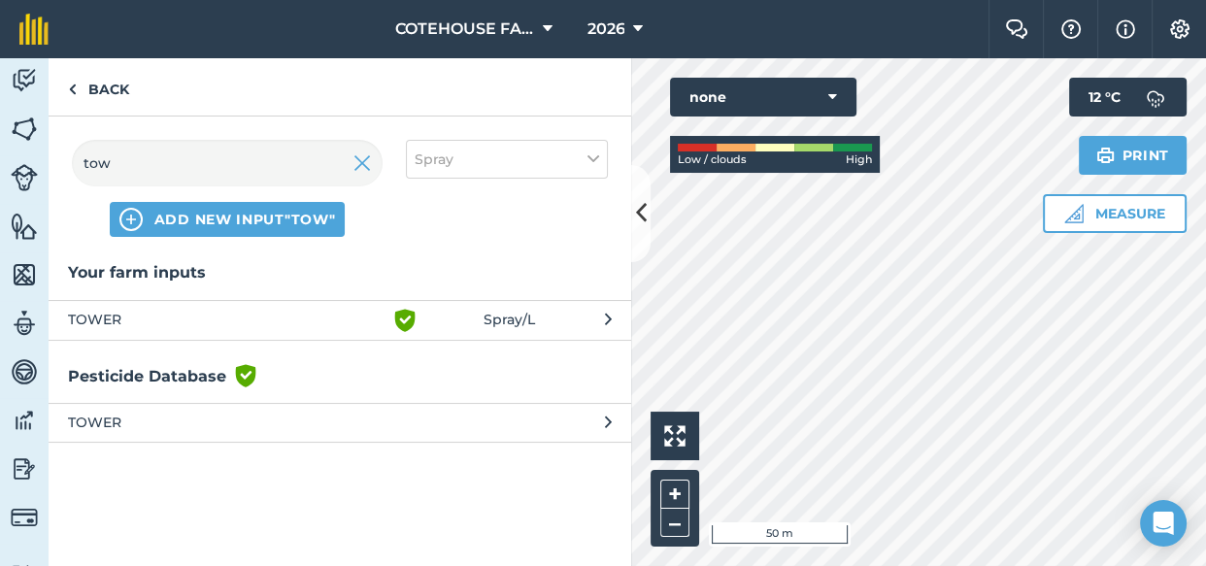
click at [417, 325] on span "Green shield with white tick" at bounding box center [438, 320] width 90 height 23
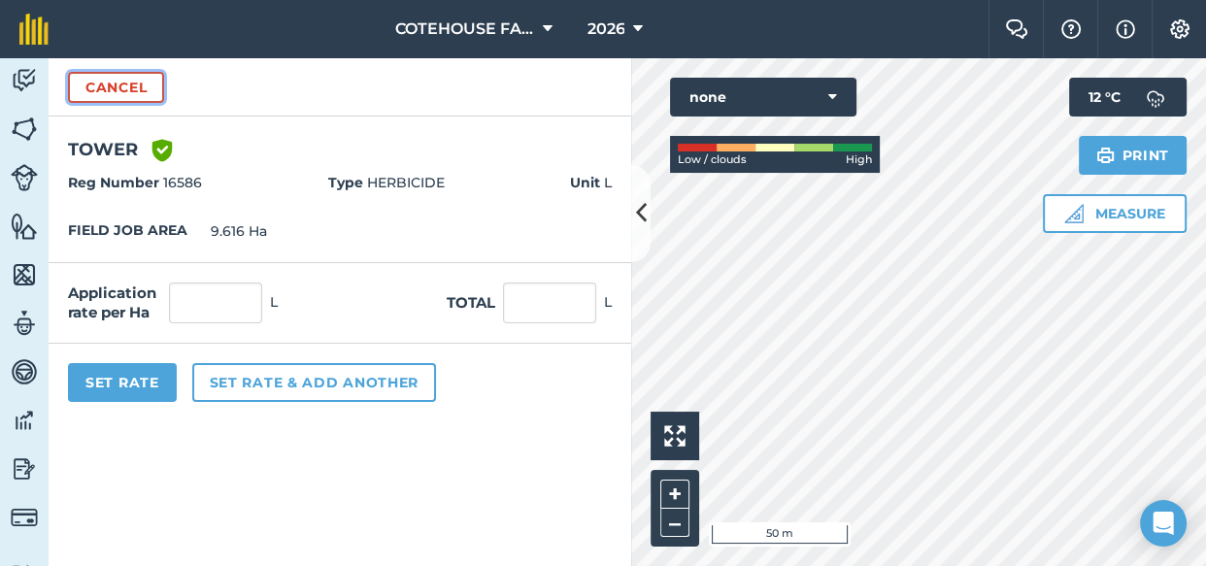
click at [134, 86] on button "Cancel" at bounding box center [116, 87] width 96 height 31
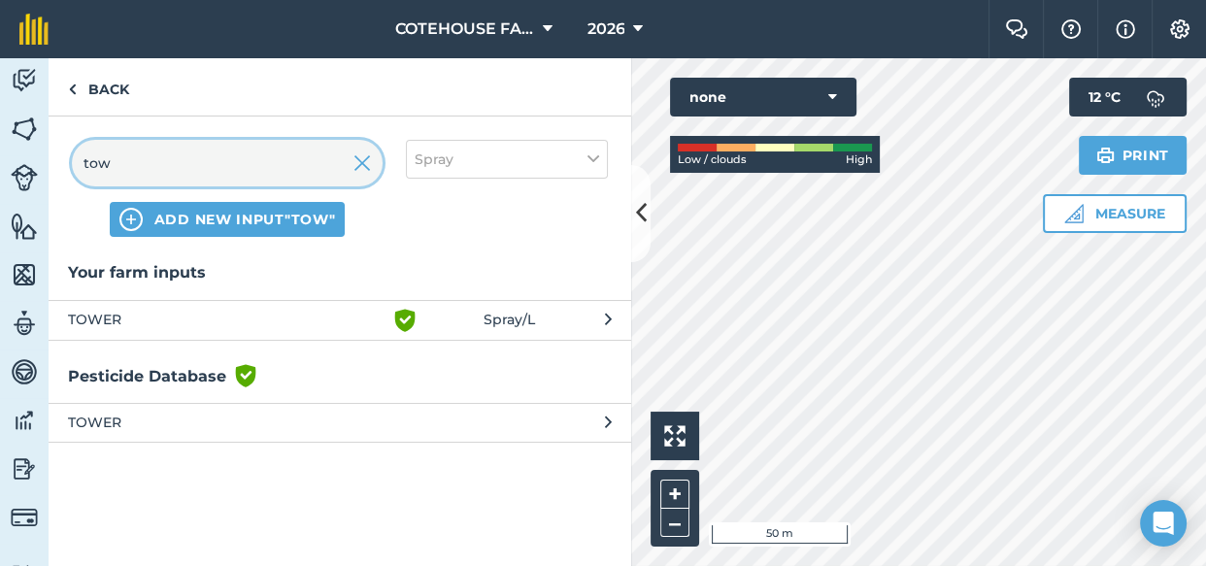
click at [135, 165] on input "tow" at bounding box center [227, 163] width 311 height 47
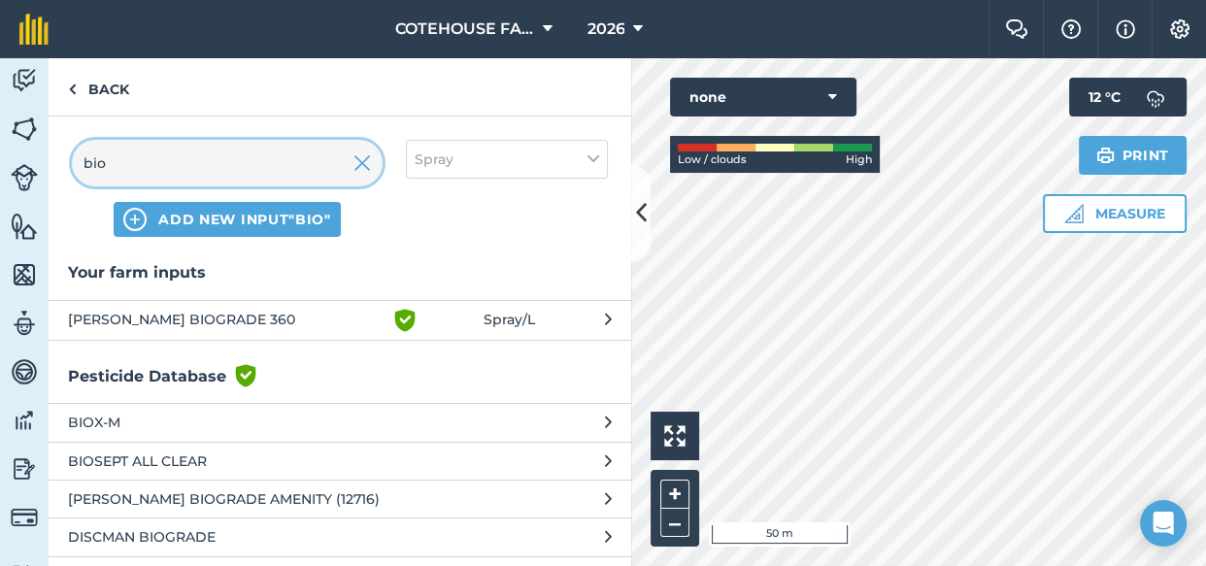
type input "bio"
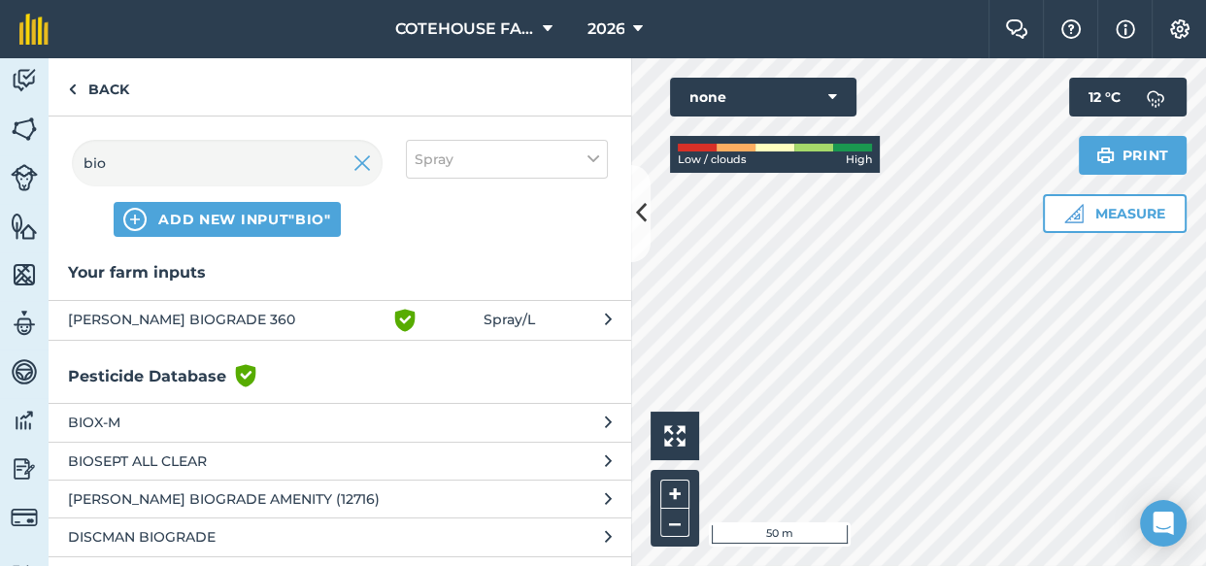
click at [119, 316] on span "[PERSON_NAME] BIOGRADE 360" at bounding box center [226, 320] width 317 height 23
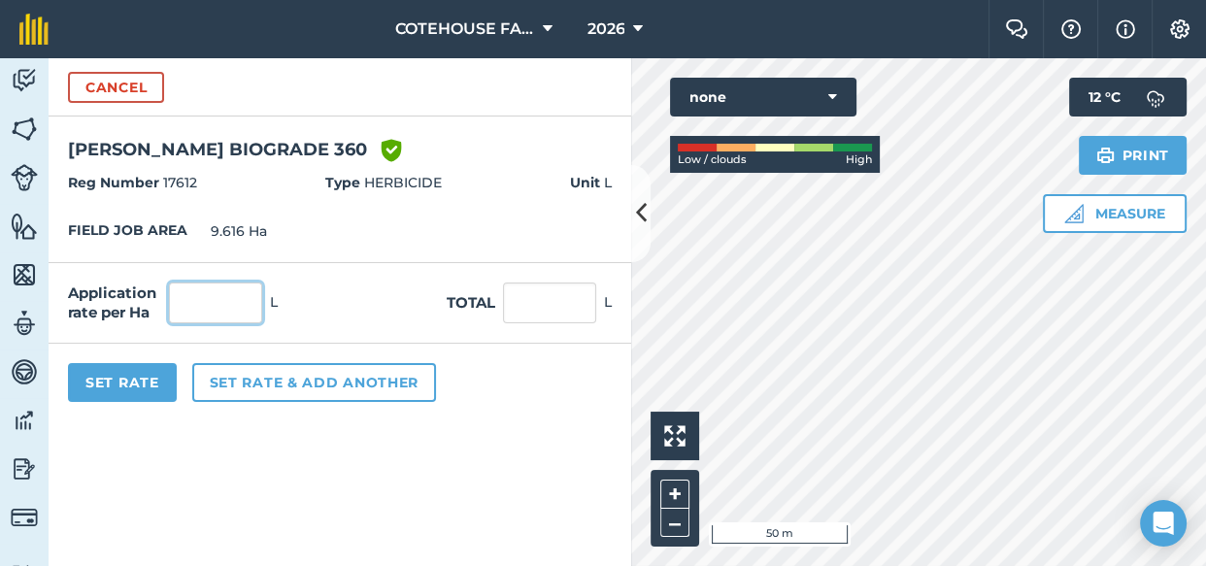
click at [173, 296] on input "text" at bounding box center [215, 303] width 93 height 41
type input "1.5"
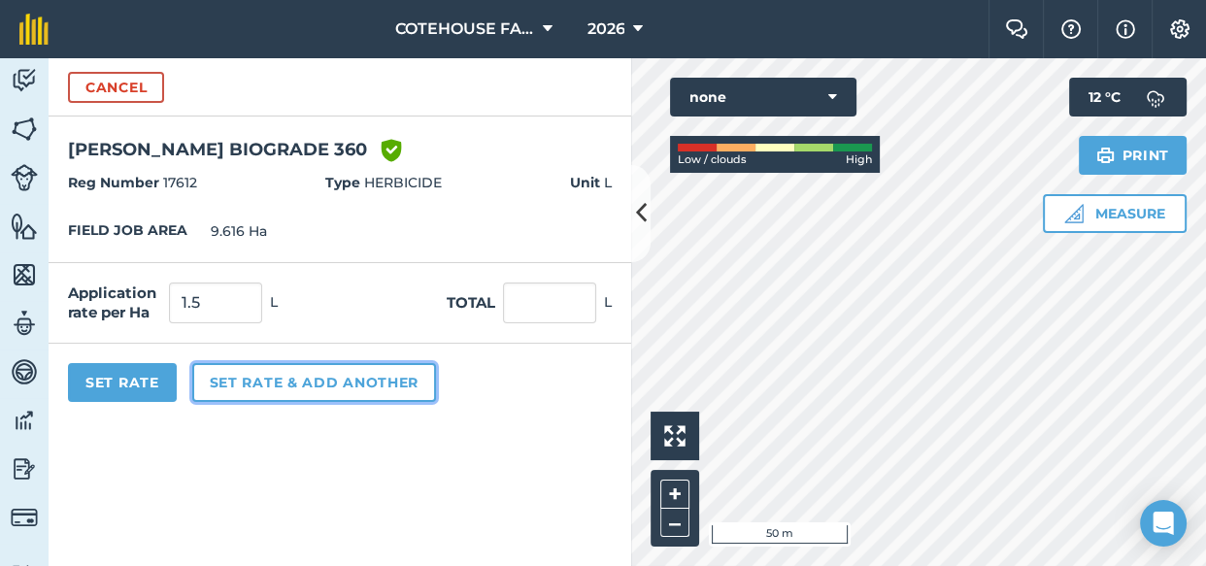
type input "14.424"
click at [231, 386] on button "Set rate & add another" at bounding box center [314, 382] width 244 height 39
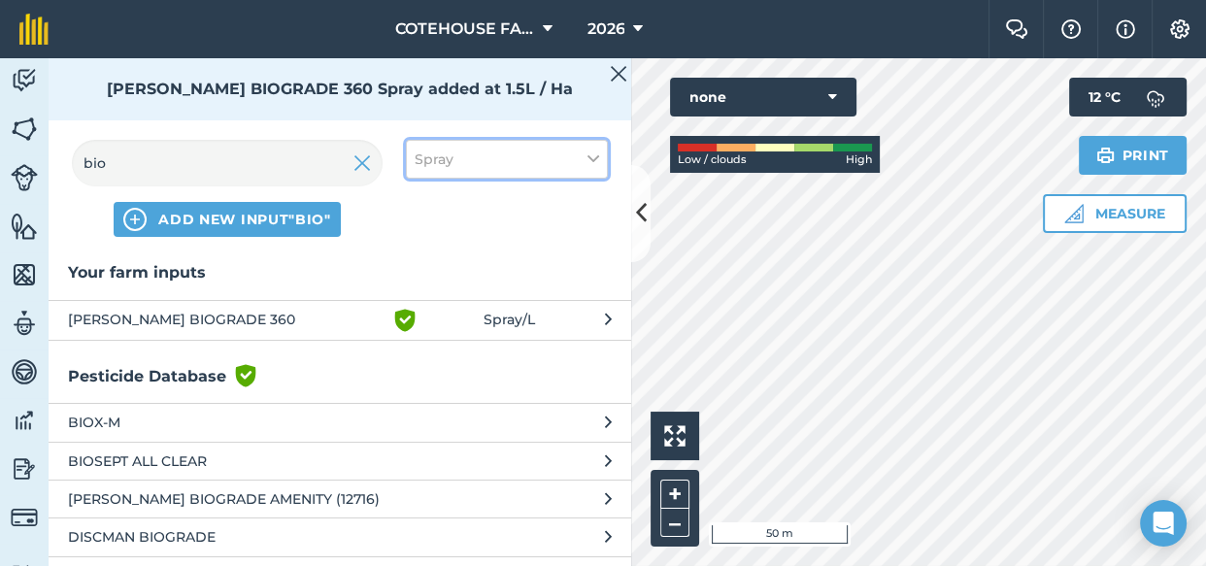
click at [584, 151] on button "Spray" at bounding box center [507, 159] width 202 height 39
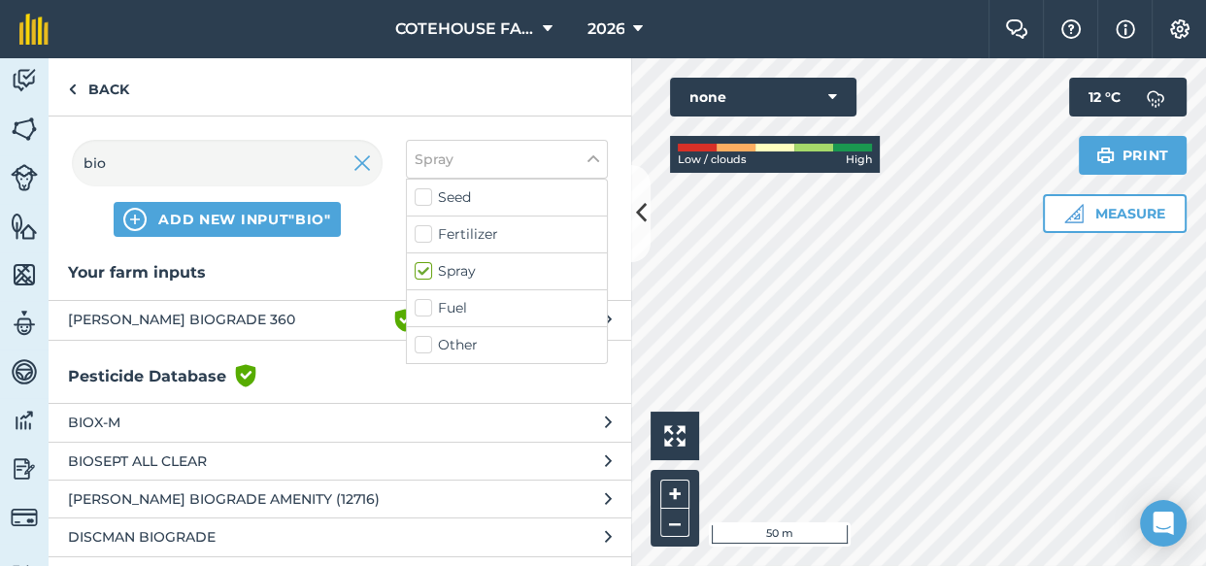
click at [423, 344] on label "Other" at bounding box center [507, 345] width 184 height 20
click at [423, 344] on input "Other" at bounding box center [421, 341] width 13 height 13
checkbox input "true"
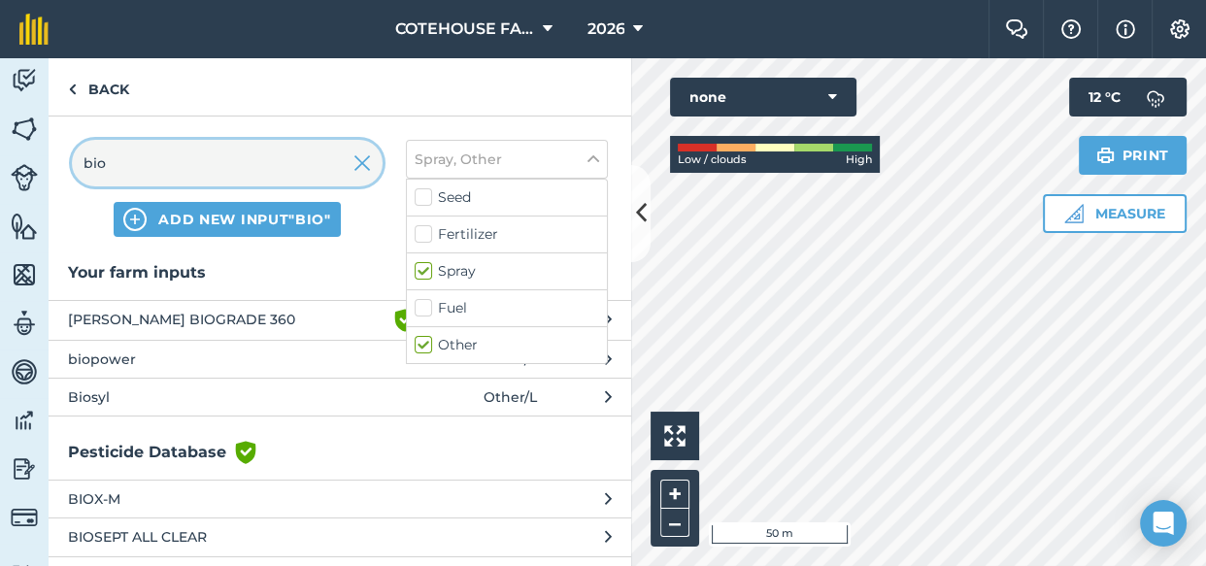
click at [125, 160] on input "bio" at bounding box center [227, 163] width 311 height 47
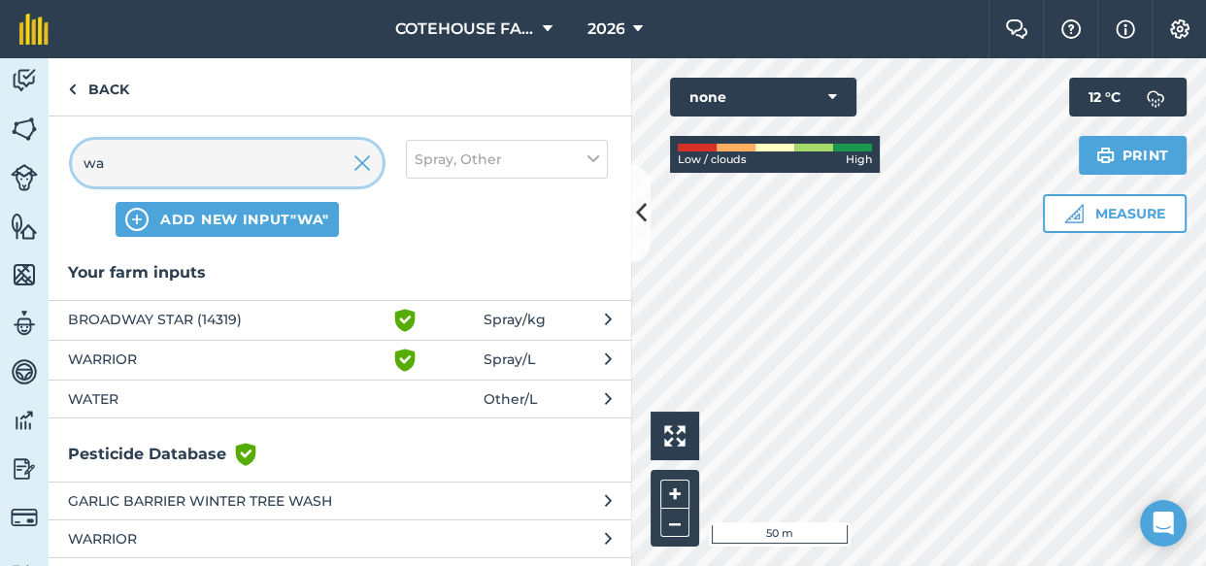
type input "wa"
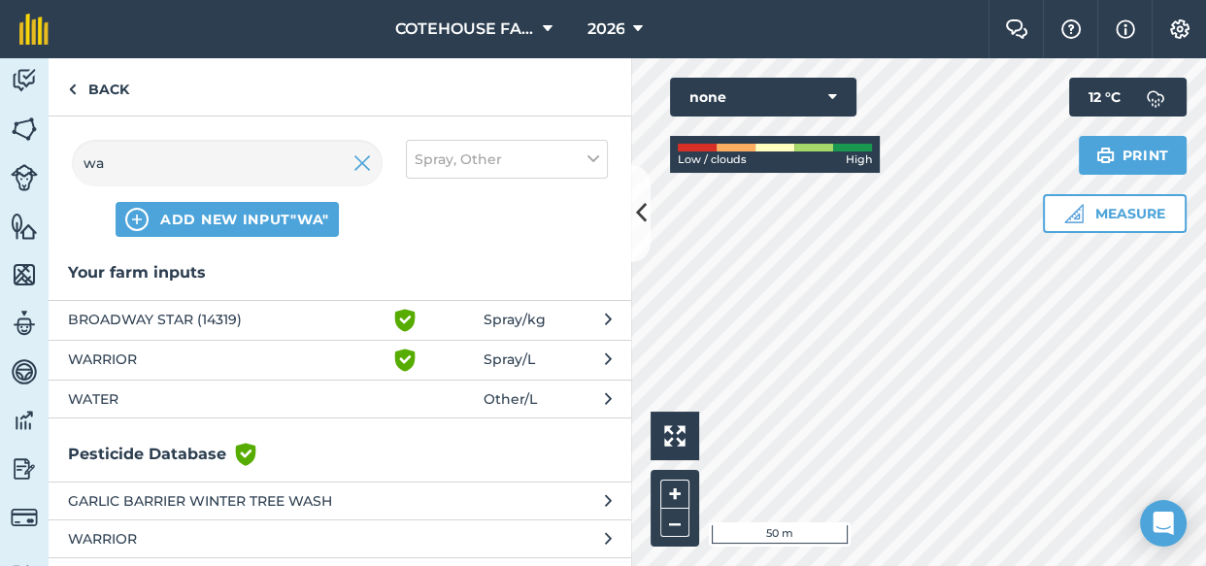
click at [98, 395] on span "WATER" at bounding box center [226, 398] width 317 height 21
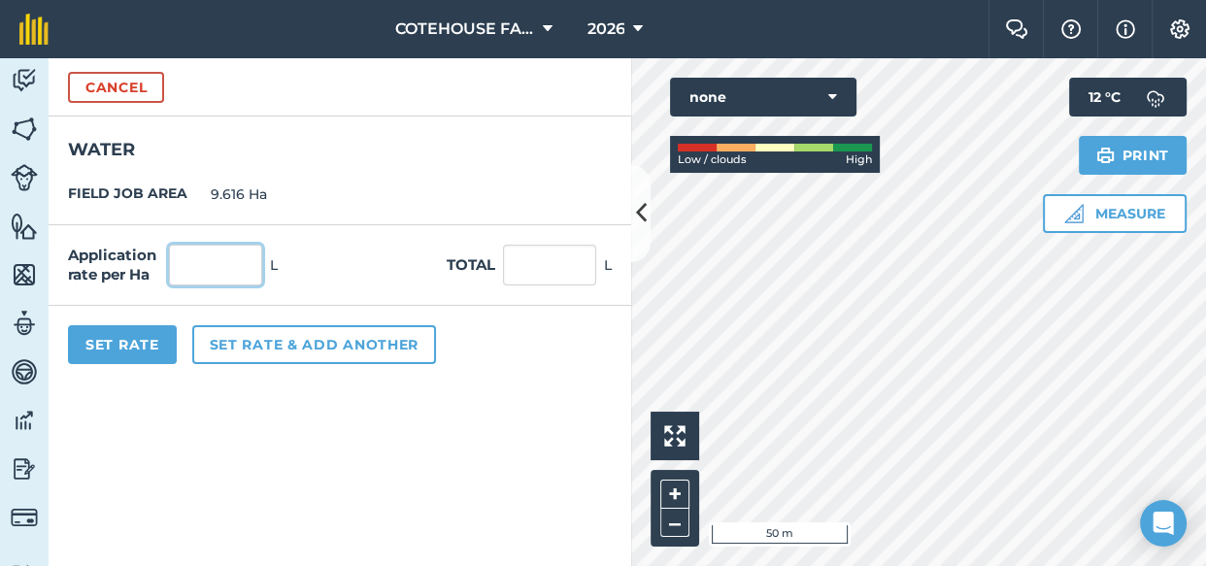
click at [204, 268] on input "text" at bounding box center [215, 265] width 93 height 41
type input "120"
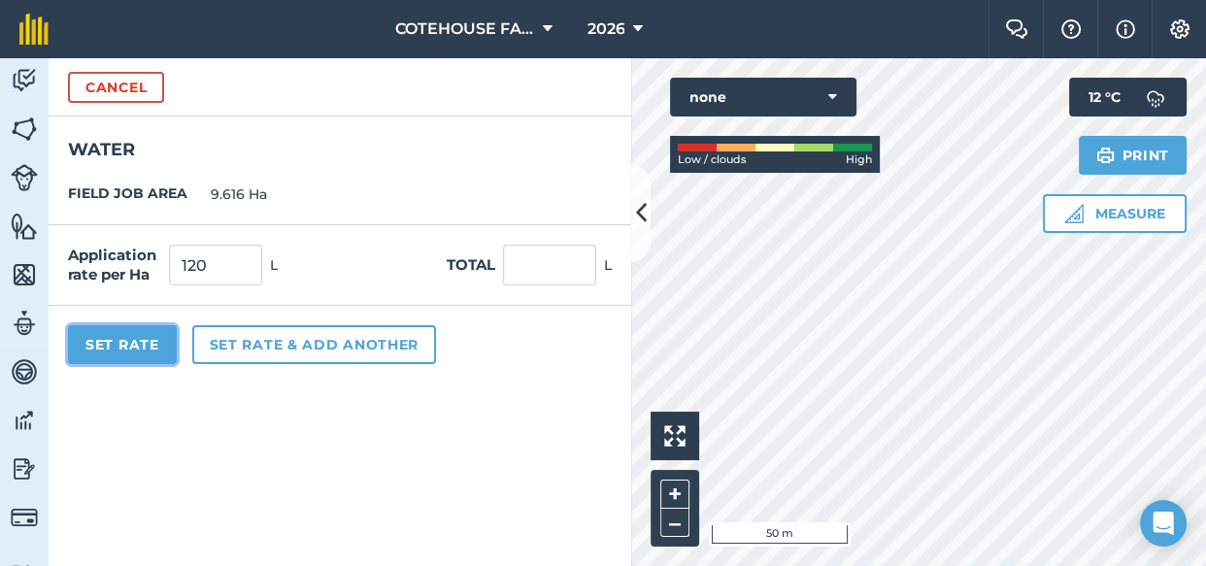
type input "1,153.92"
click at [123, 340] on button "Set Rate" at bounding box center [122, 344] width 109 height 39
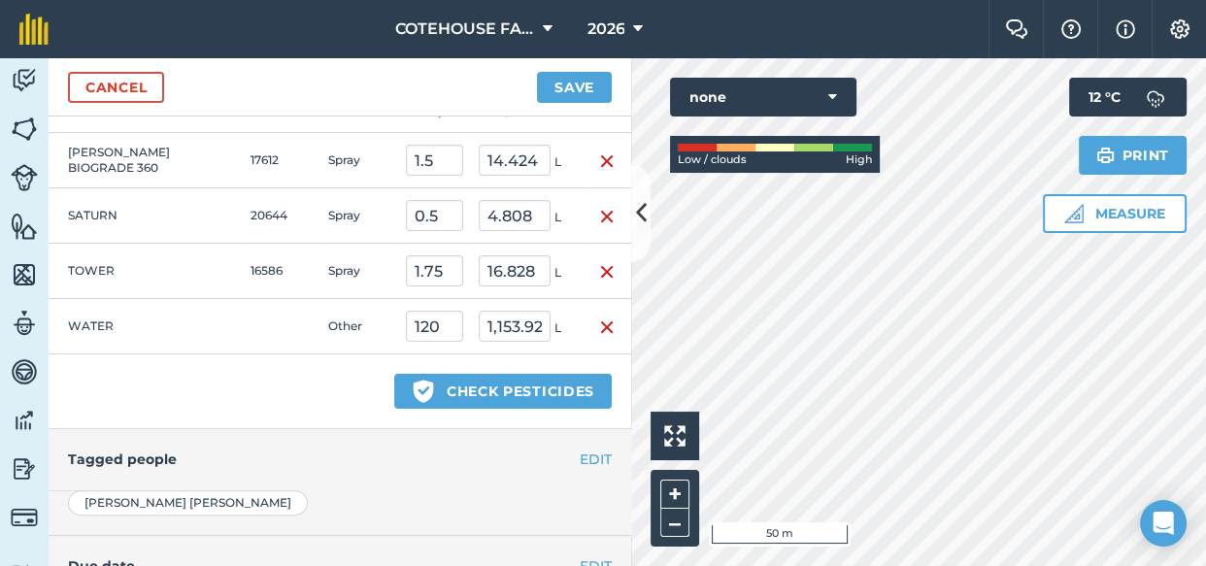
scroll to position [617, 0]
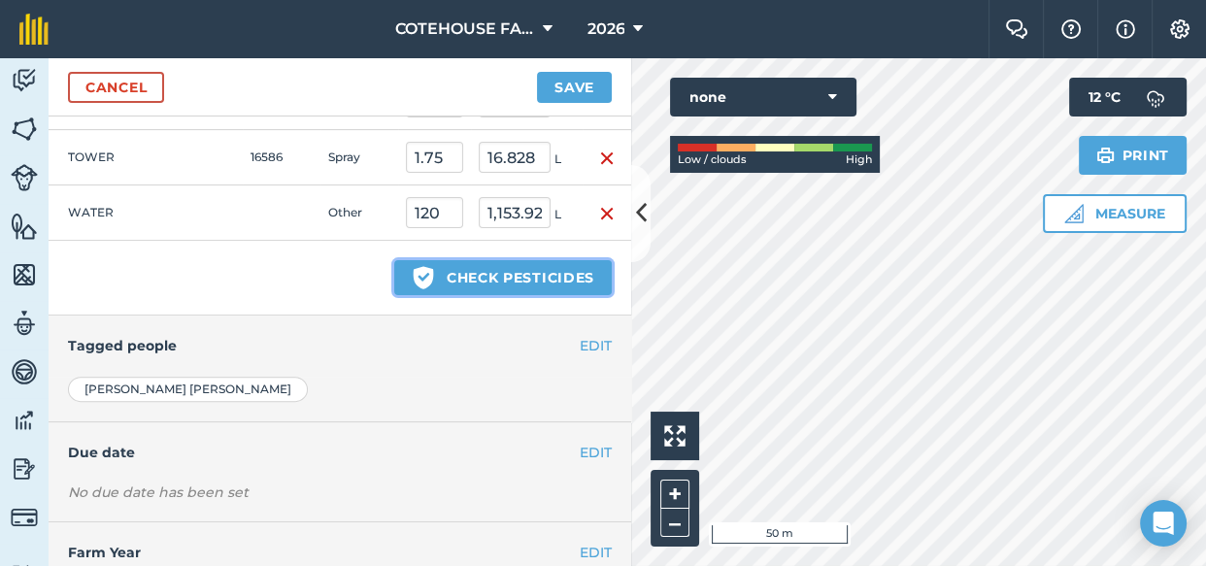
click at [457, 270] on button "Green shield with white tick Check pesticides" at bounding box center [502, 277] width 217 height 35
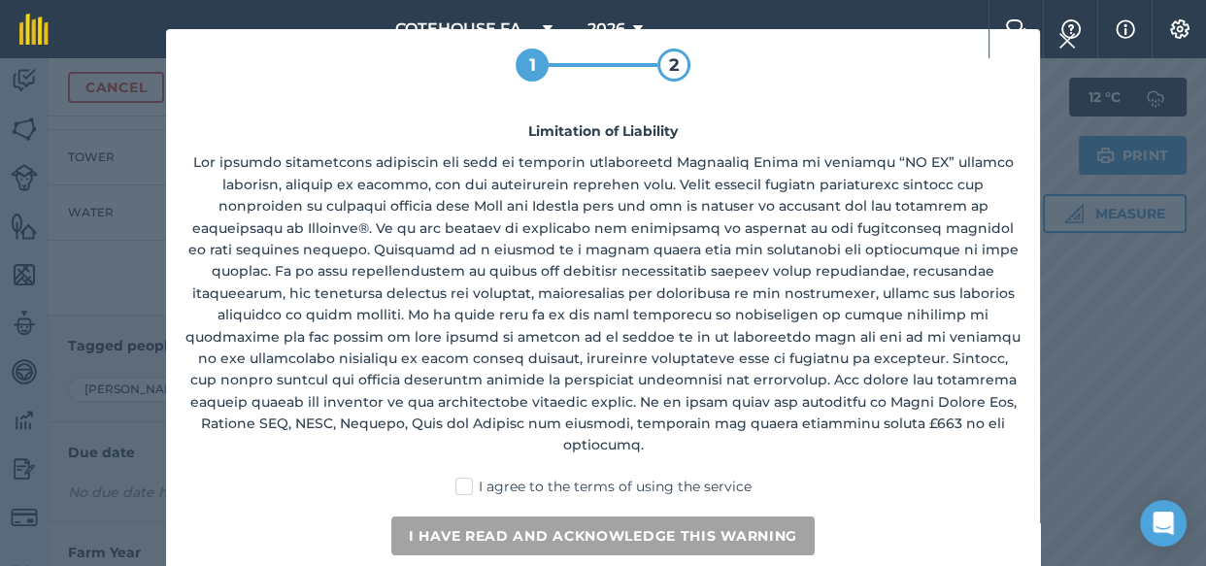
click at [462, 477] on label "I agree to the terms of using the service" at bounding box center [603, 487] width 296 height 20
click at [603, 477] on input "I agree to the terms of using the service" at bounding box center [609, 483] width 13 height 13
checkbox input "true"
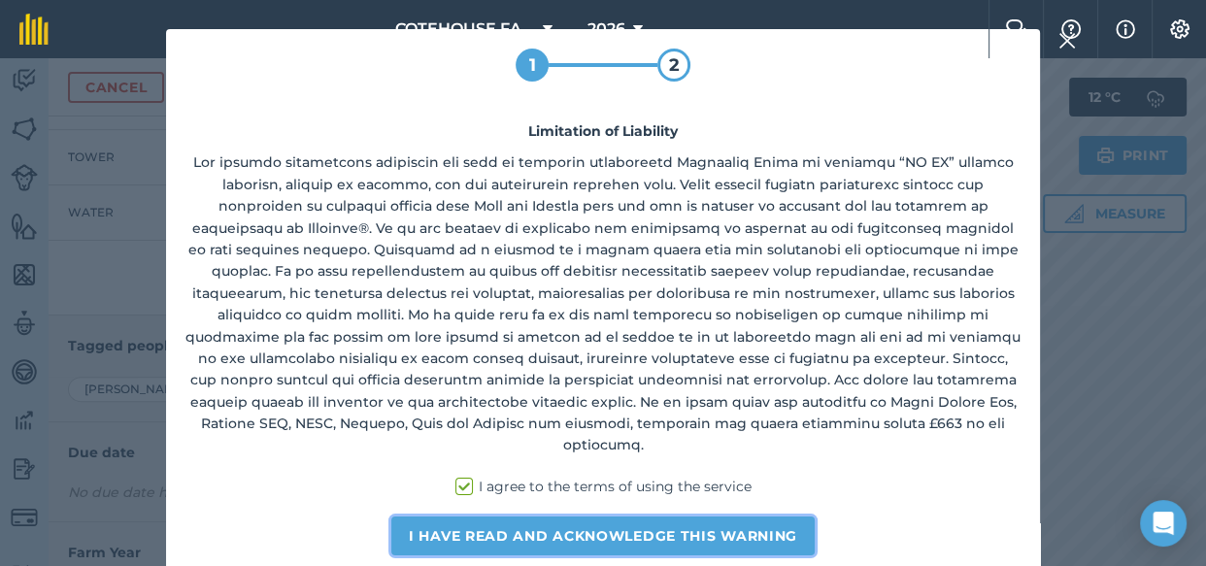
click at [478, 517] on button "I have read and acknowledge this warning" at bounding box center [602, 536] width 423 height 39
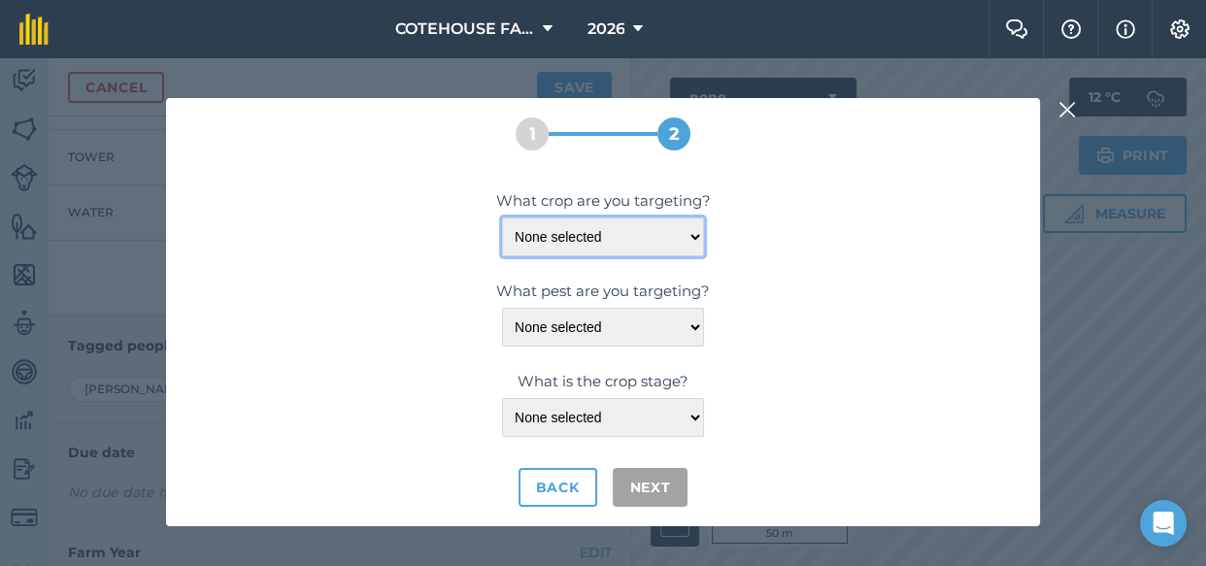
click at [694, 232] on select "None selected WHEAT-DURUM/HARD WHEAT-SPRING WHEAT-WINTER" at bounding box center [603, 236] width 202 height 39
select select "1112"
click at [502, 217] on select "None selected WHEAT-DURUM/HARD WHEAT-SPRING WHEAT-WINTER" at bounding box center [603, 236] width 202 height 39
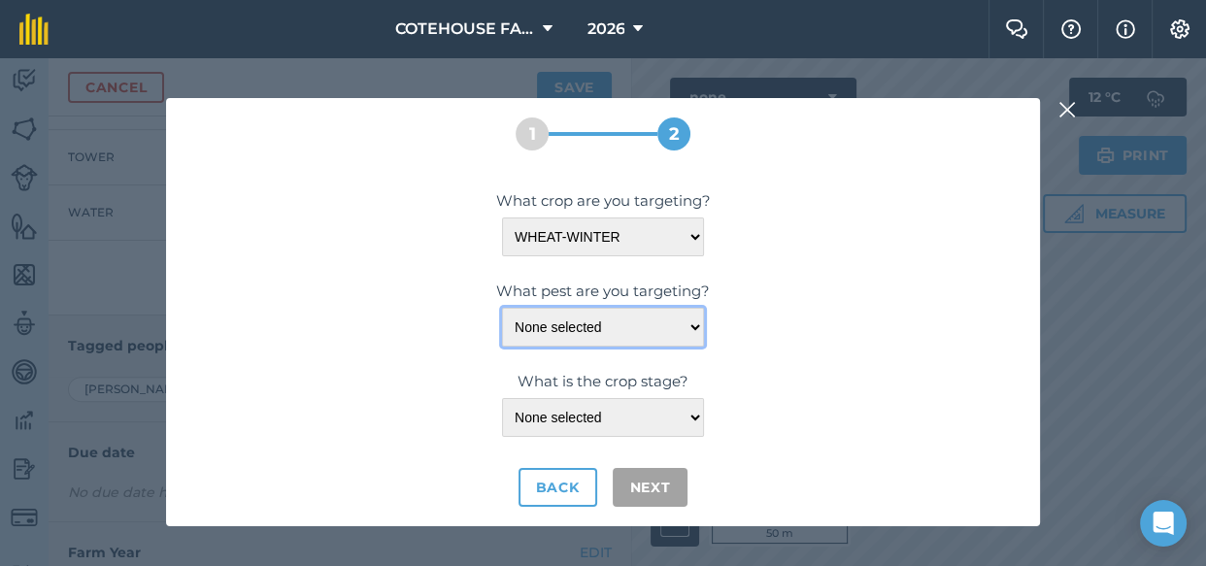
click at [689, 325] on select "None selected ANNUAL-BROADLEAF-WEEDS ANNUAL-GRASS-WEEDS BENTGRASS-CREEPING BENT…" at bounding box center [603, 327] width 202 height 39
select select "21193"
click at [502, 308] on select "None selected ANNUAL-BROADLEAF-WEEDS ANNUAL-GRASS-WEEDS BENTGRASS-CREEPING BENT…" at bounding box center [603, 327] width 202 height 39
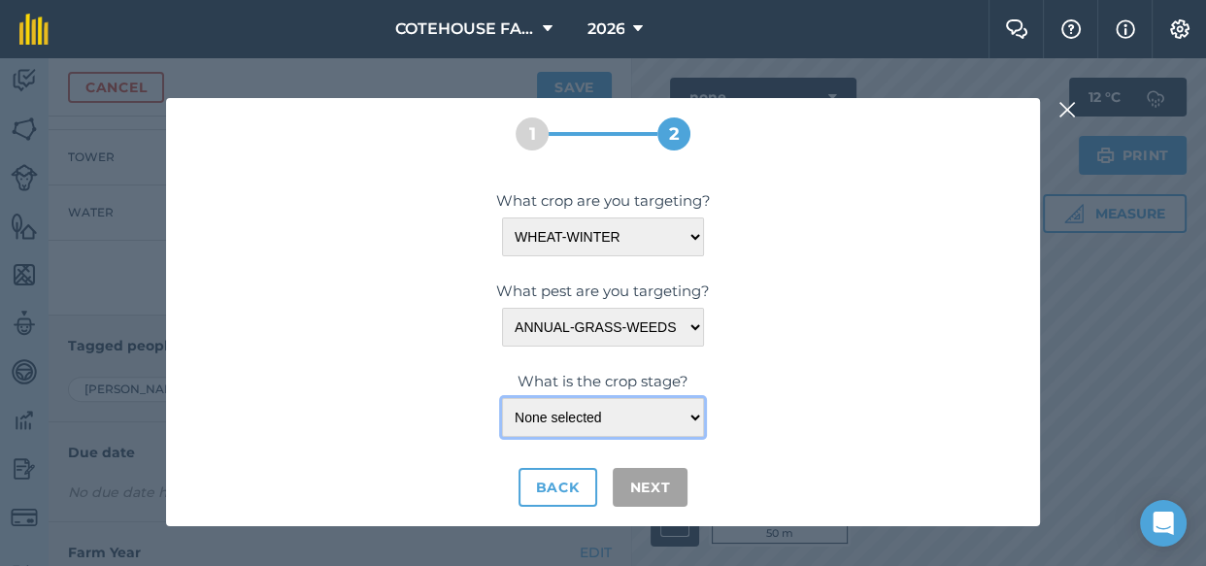
click at [692, 413] on select "None selected <LEAF-SHEATH-ERECT PRE-EM PRE-HARVEST PRE-PLANT/TRANSPLANT ≤LEAF-…" at bounding box center [603, 417] width 202 height 39
select select "175"
click at [502, 398] on select "None selected <LEAF-SHEATH-ERECT PRE-EM PRE-HARVEST PRE-PLANT/TRANSPLANT ≤LEAF-…" at bounding box center [603, 417] width 202 height 39
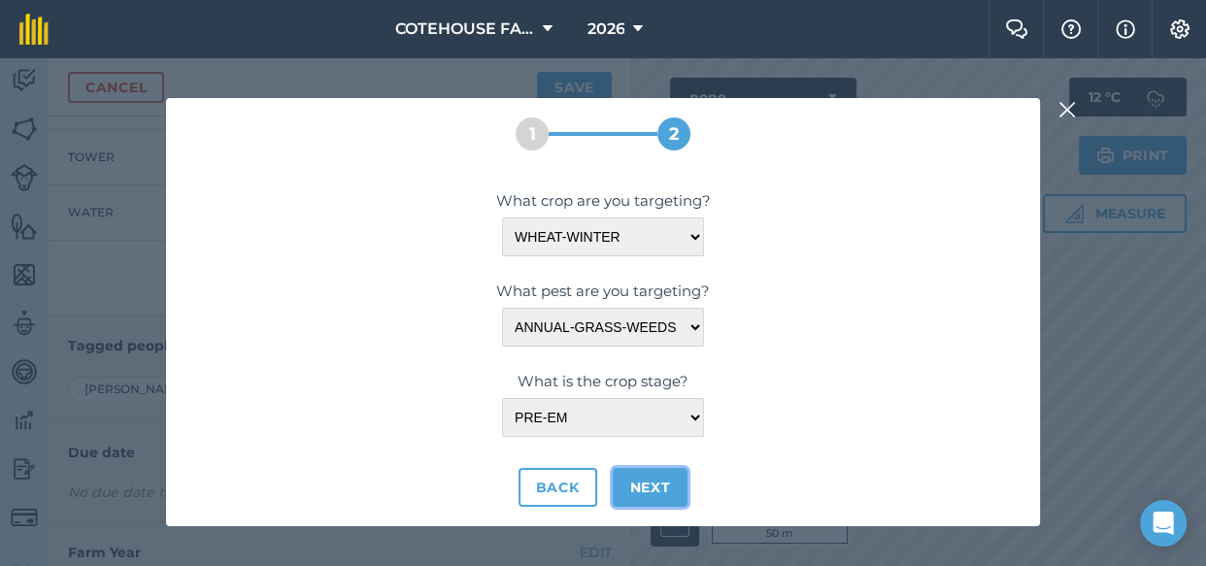
click at [659, 484] on button "Next" at bounding box center [651, 487] width 76 height 39
select select "1112"
select select "21193"
select select "175"
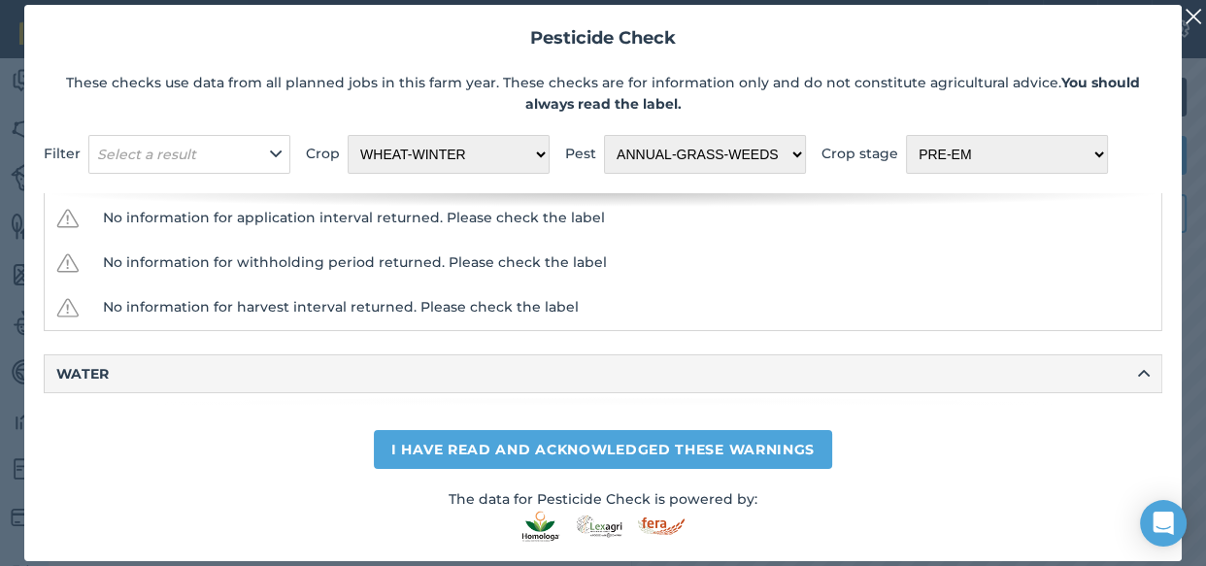
scroll to position [296, 0]
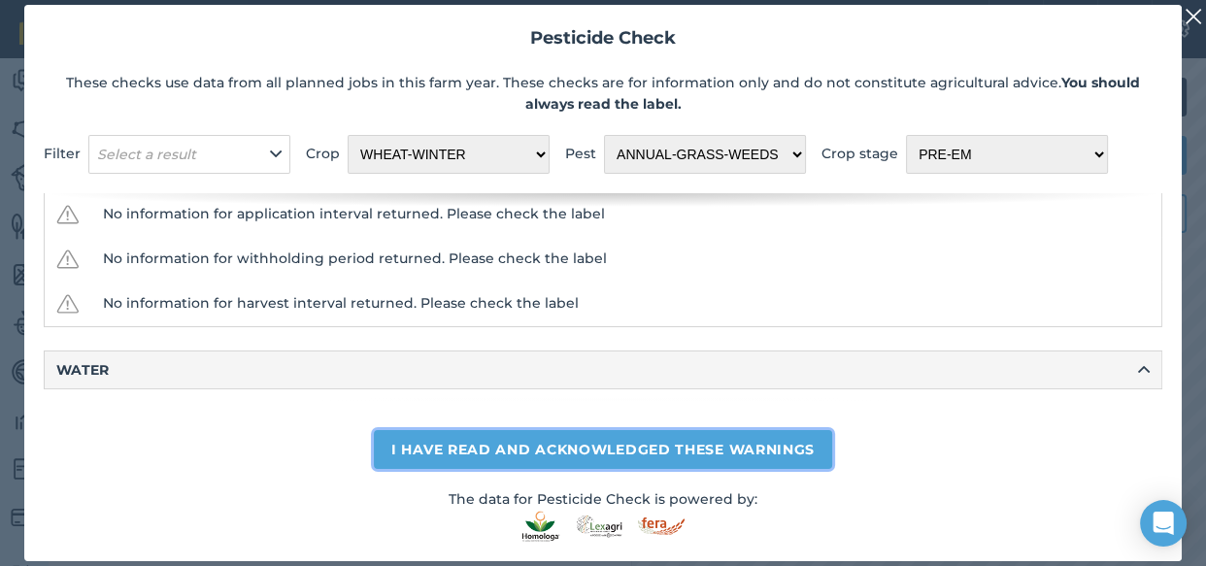
click at [801, 449] on button "I have read and acknowledged these warnings" at bounding box center [603, 449] width 458 height 39
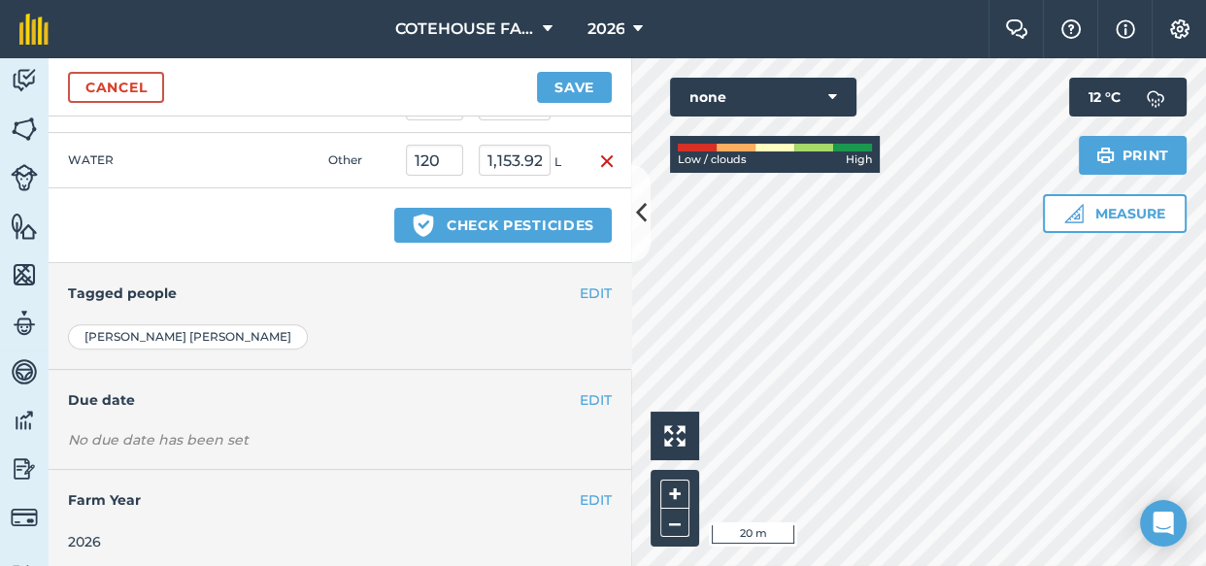
scroll to position [674, 0]
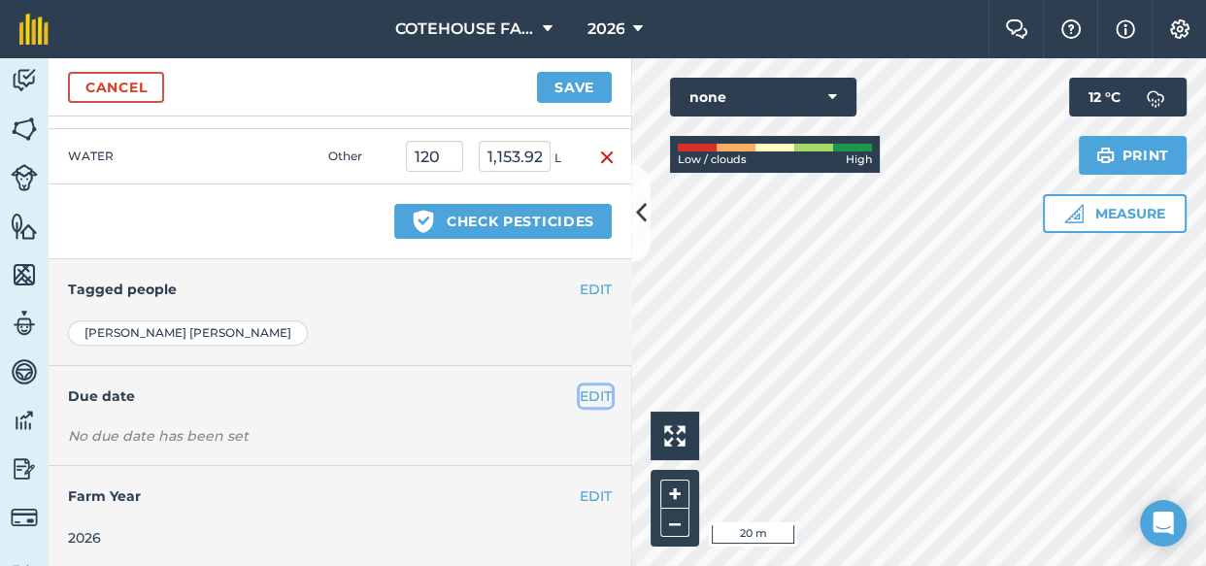
click at [580, 397] on button "EDIT" at bounding box center [596, 395] width 32 height 21
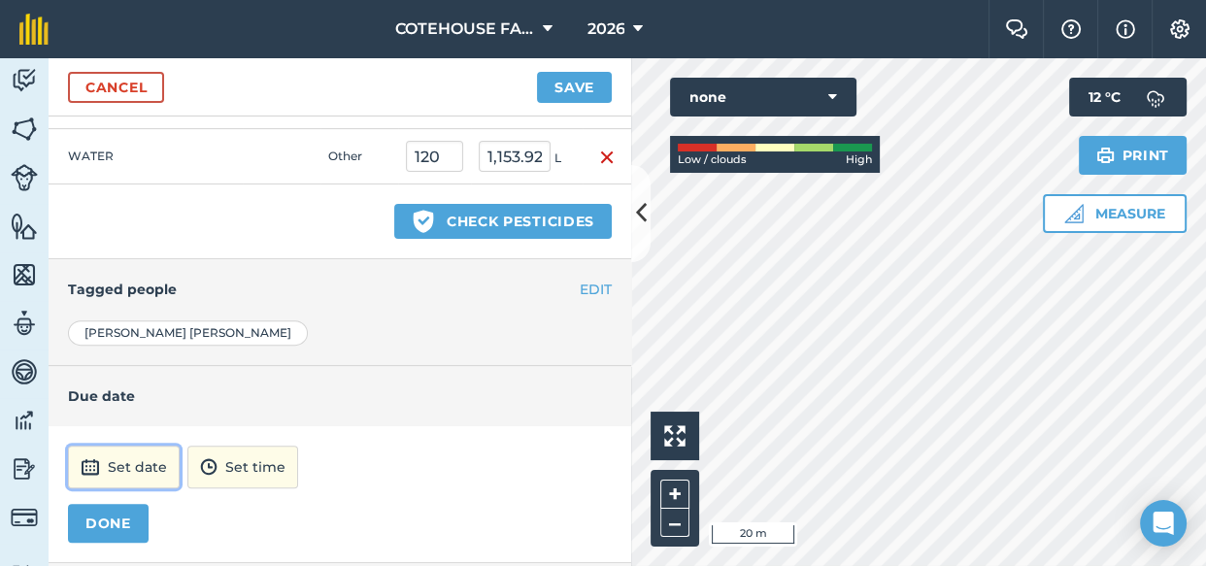
click at [129, 470] on button "Set date" at bounding box center [124, 467] width 112 height 43
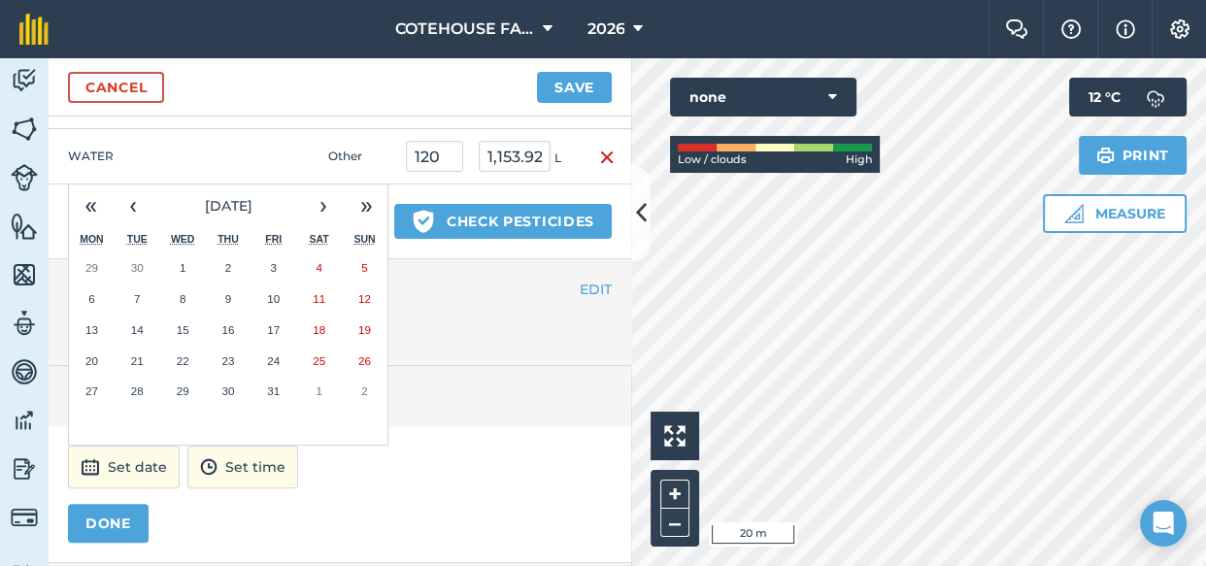
click at [183, 264] on abbr "1" at bounding box center [183, 267] width 6 height 13
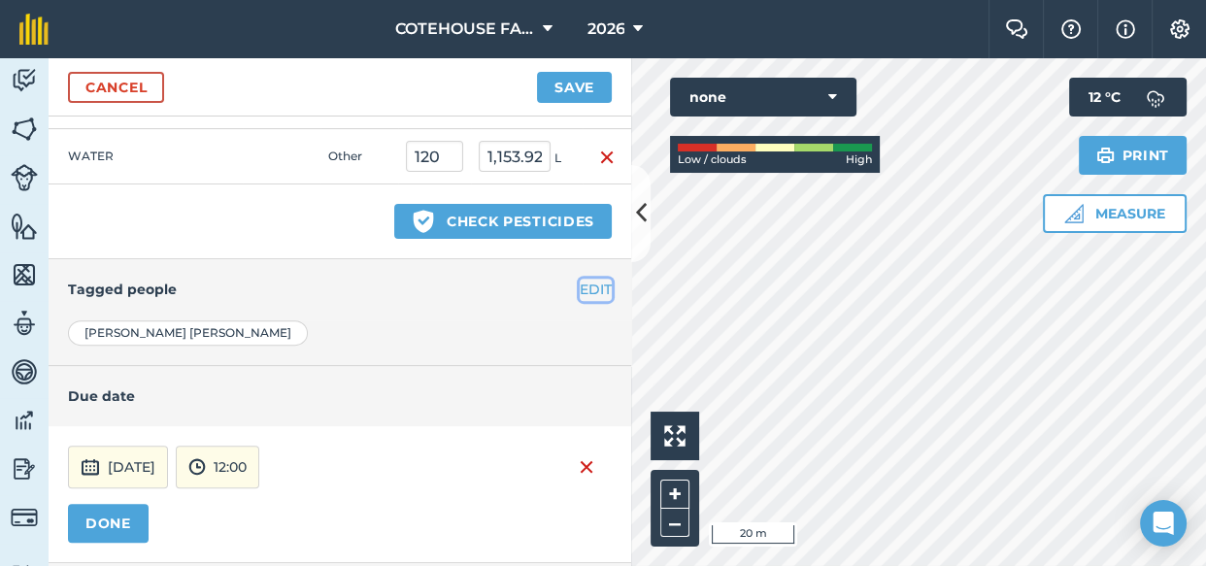
click at [581, 287] on button "EDIT" at bounding box center [596, 289] width 32 height 21
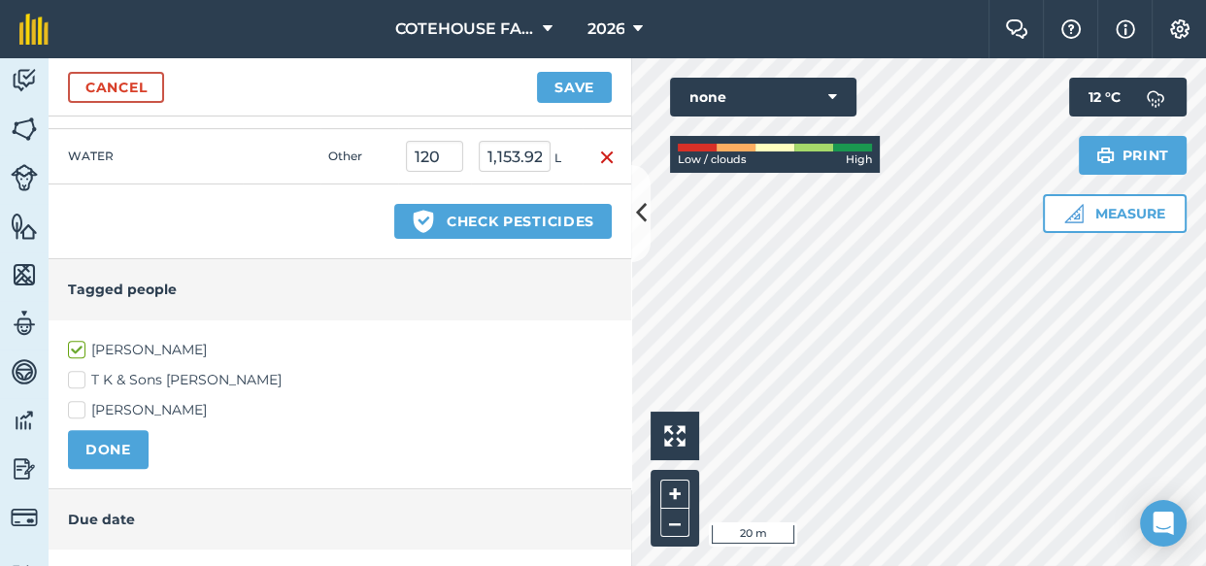
click at [581, 287] on h4 "Tagged people" at bounding box center [340, 289] width 544 height 21
click at [109, 439] on button "DONE" at bounding box center [108, 449] width 81 height 39
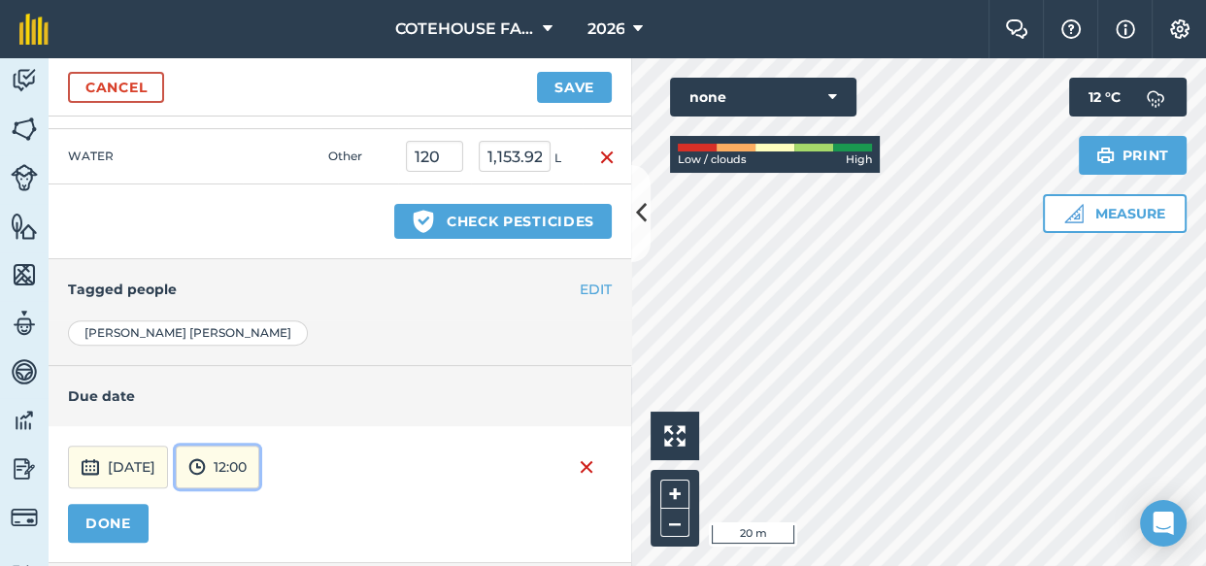
click at [206, 465] on img at bounding box center [196, 466] width 17 height 23
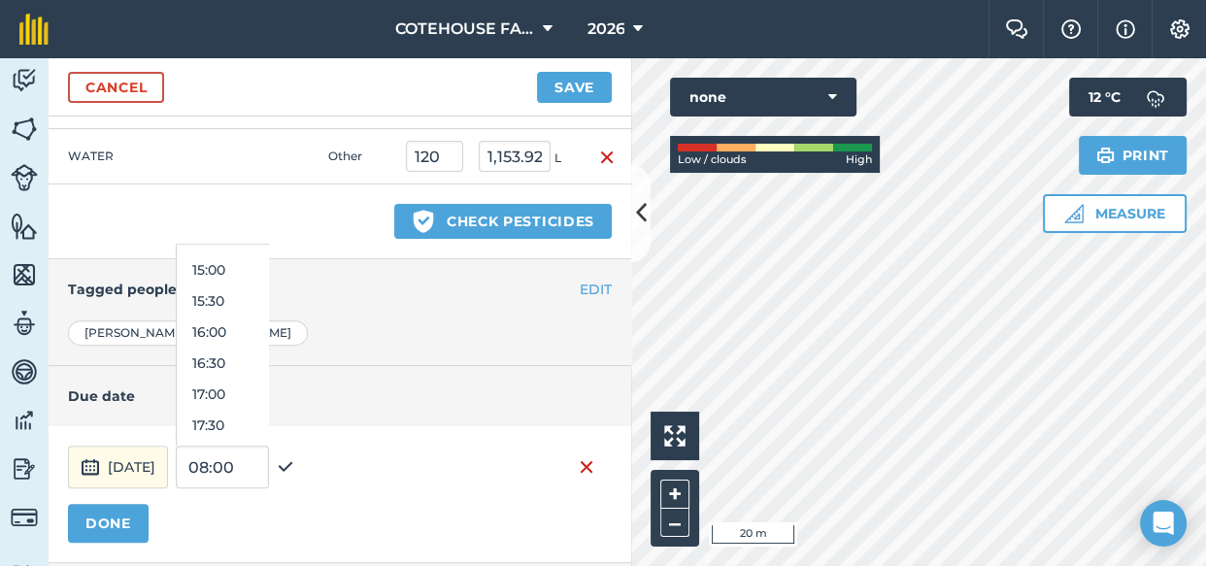
scroll to position [934, 0]
click at [249, 408] on button "17:30" at bounding box center [222, 413] width 91 height 31
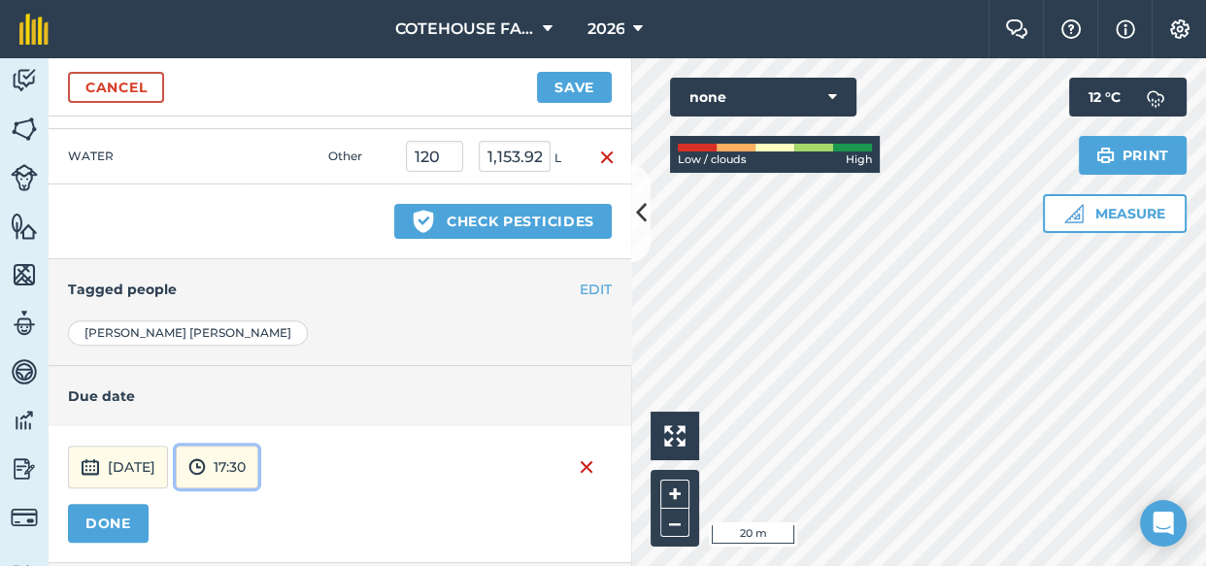
click at [258, 458] on button "17:30" at bounding box center [217, 467] width 83 height 43
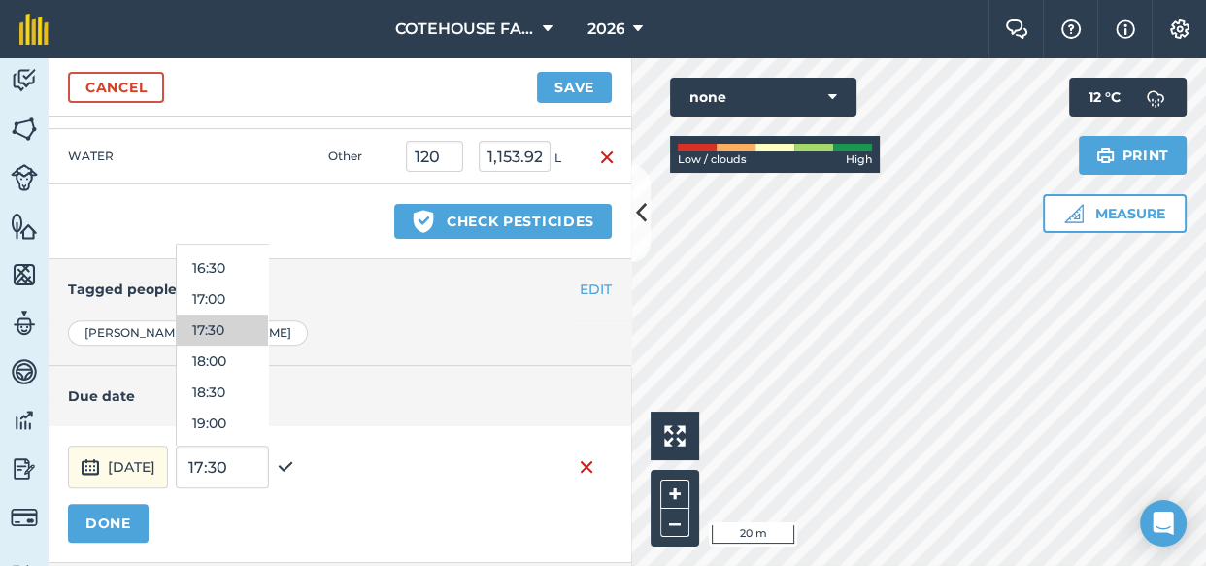
scroll to position [1029, 0]
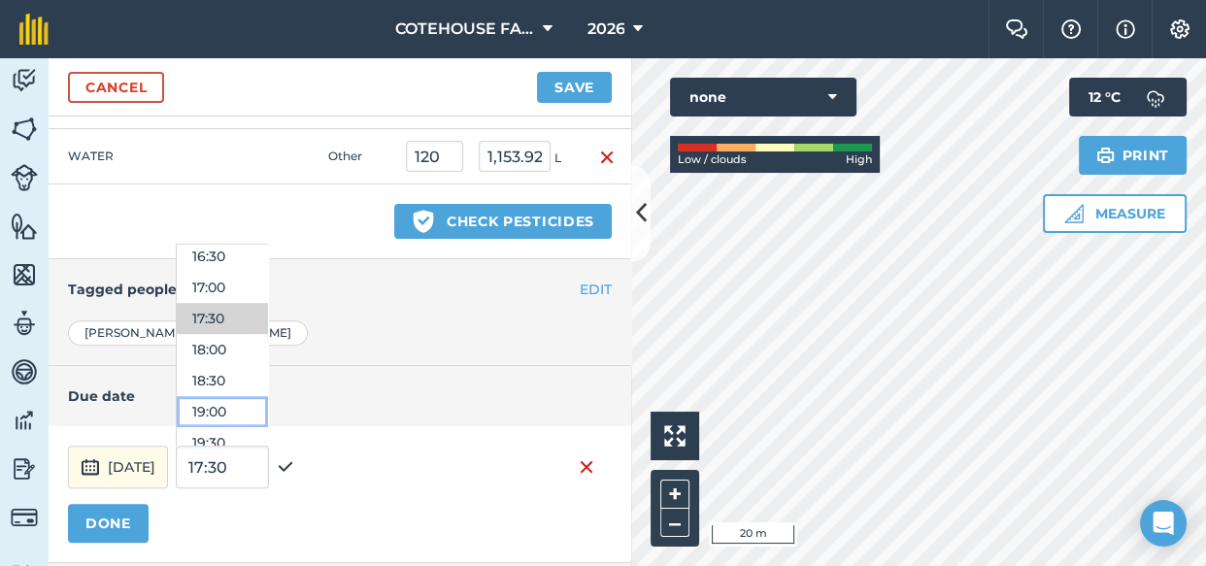
click at [249, 405] on button "19:00" at bounding box center [222, 411] width 91 height 31
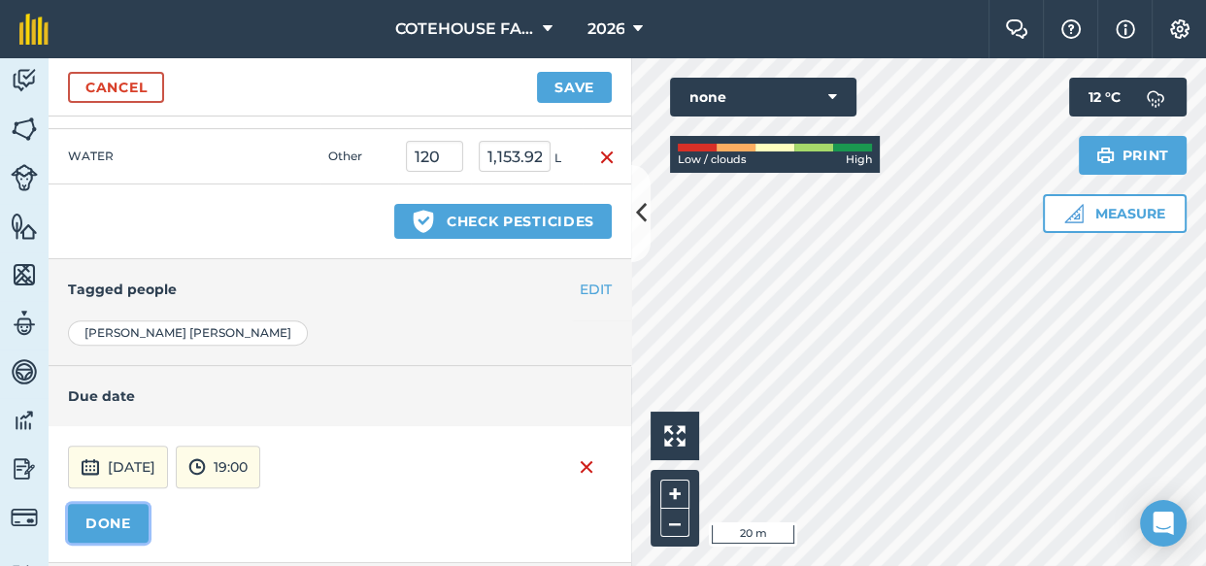
click at [119, 517] on button "DONE" at bounding box center [108, 523] width 81 height 39
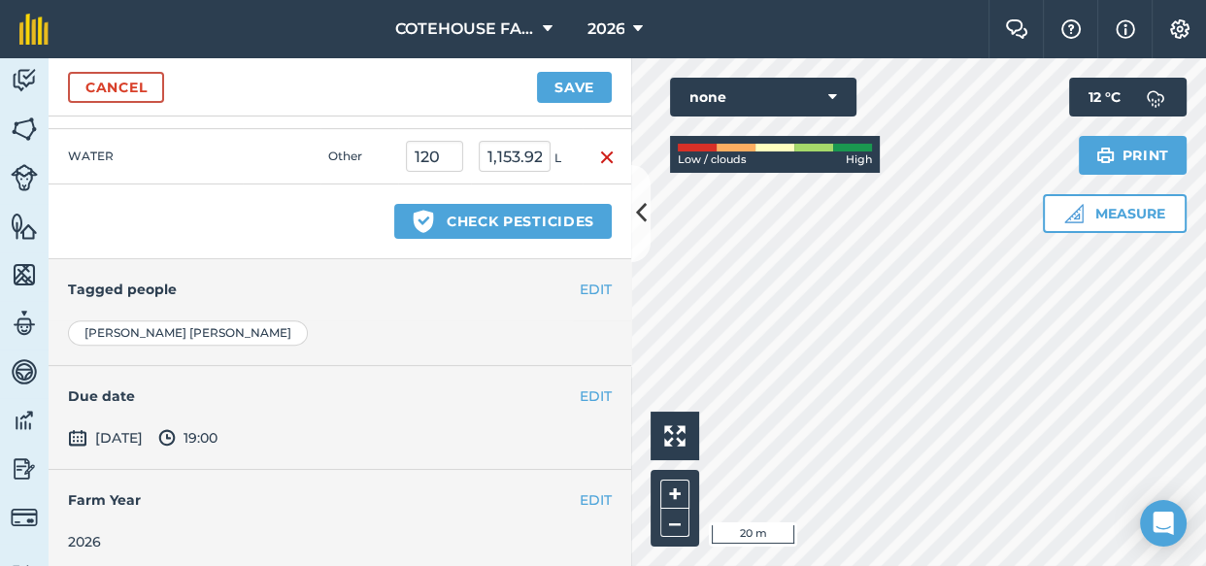
scroll to position [678, 0]
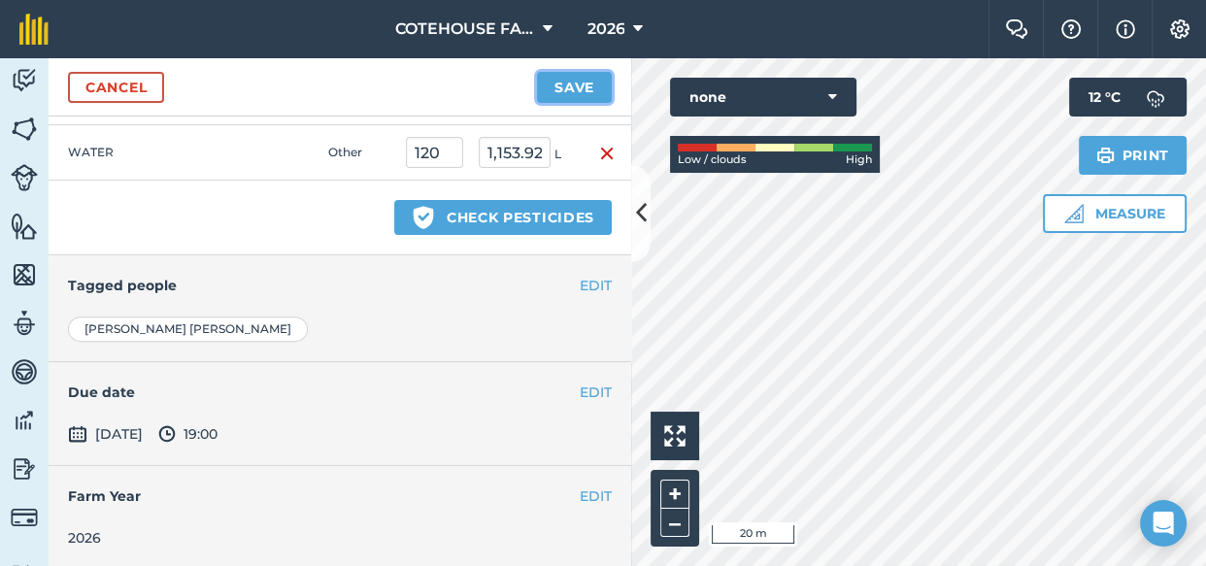
click at [564, 86] on button "Save" at bounding box center [574, 87] width 75 height 31
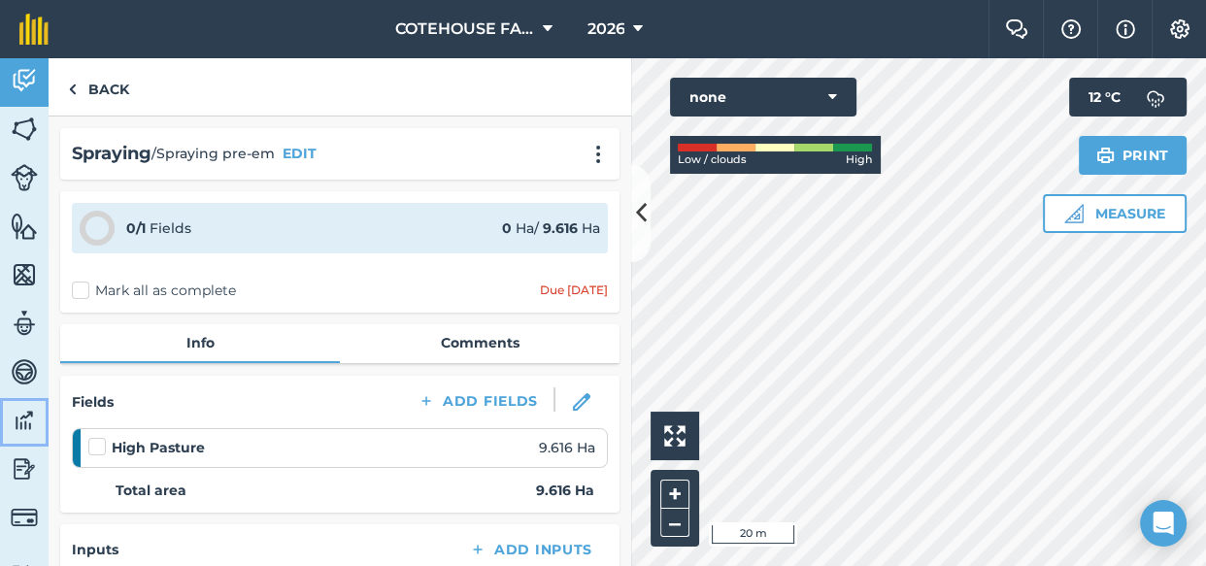
click at [27, 421] on img at bounding box center [24, 420] width 27 height 29
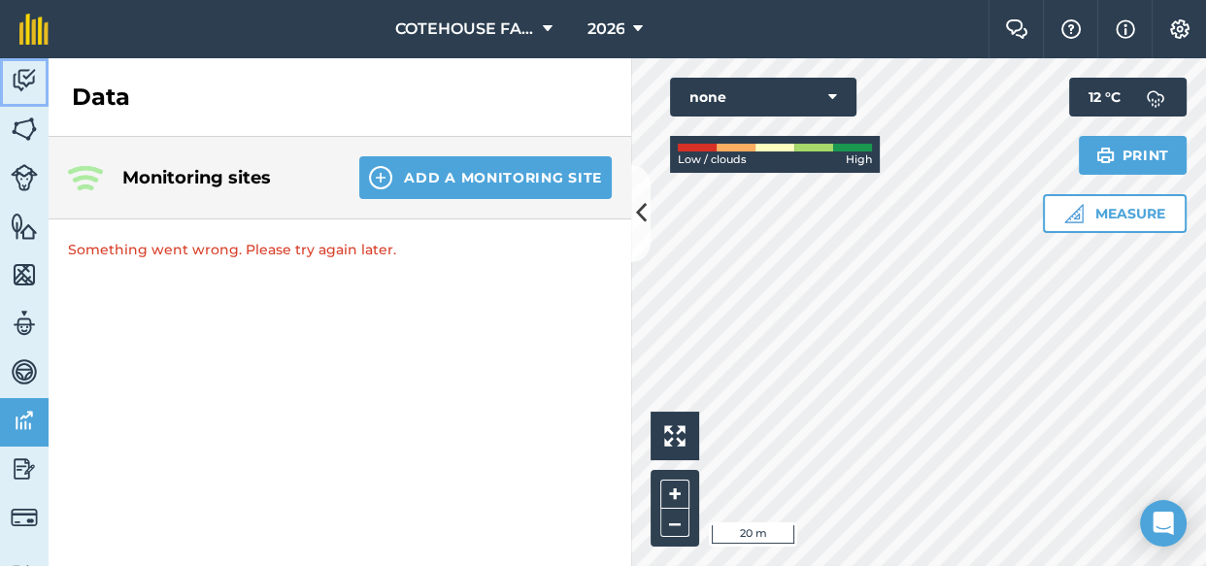
click at [15, 74] on img at bounding box center [24, 80] width 27 height 29
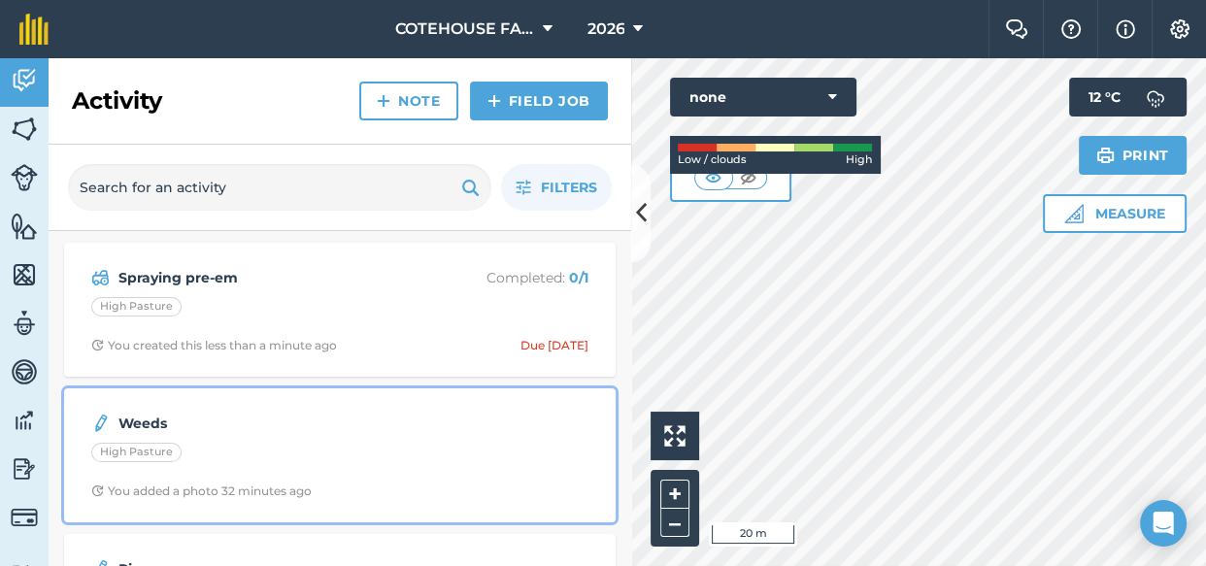
click at [199, 438] on div "Weeds High Pasture You added a photo 32 minutes ago" at bounding box center [340, 455] width 528 height 111
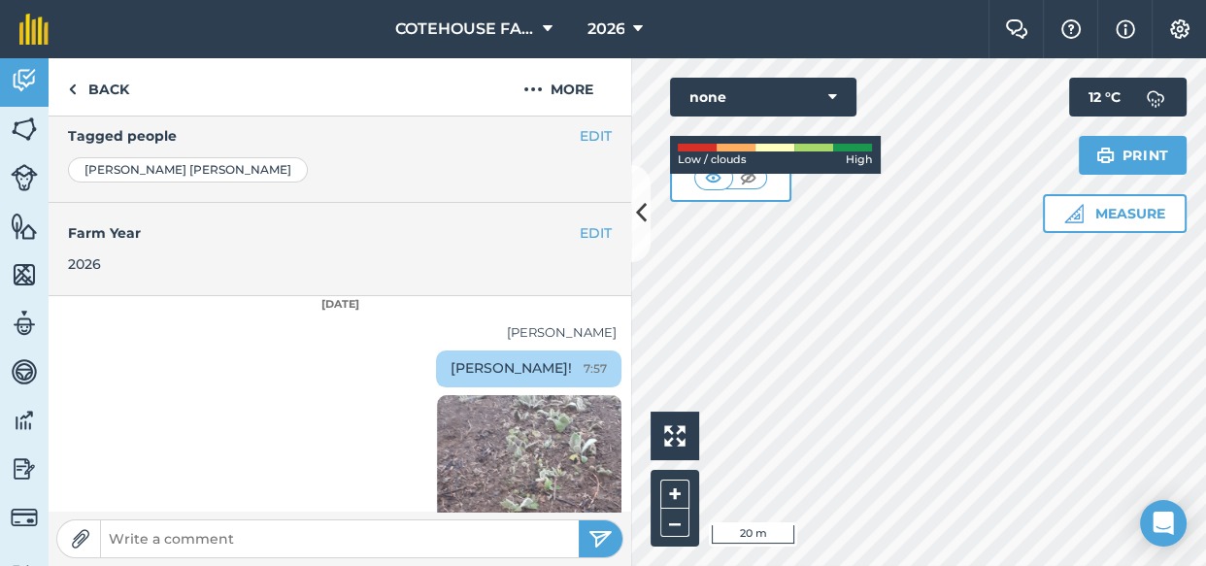
scroll to position [513, 0]
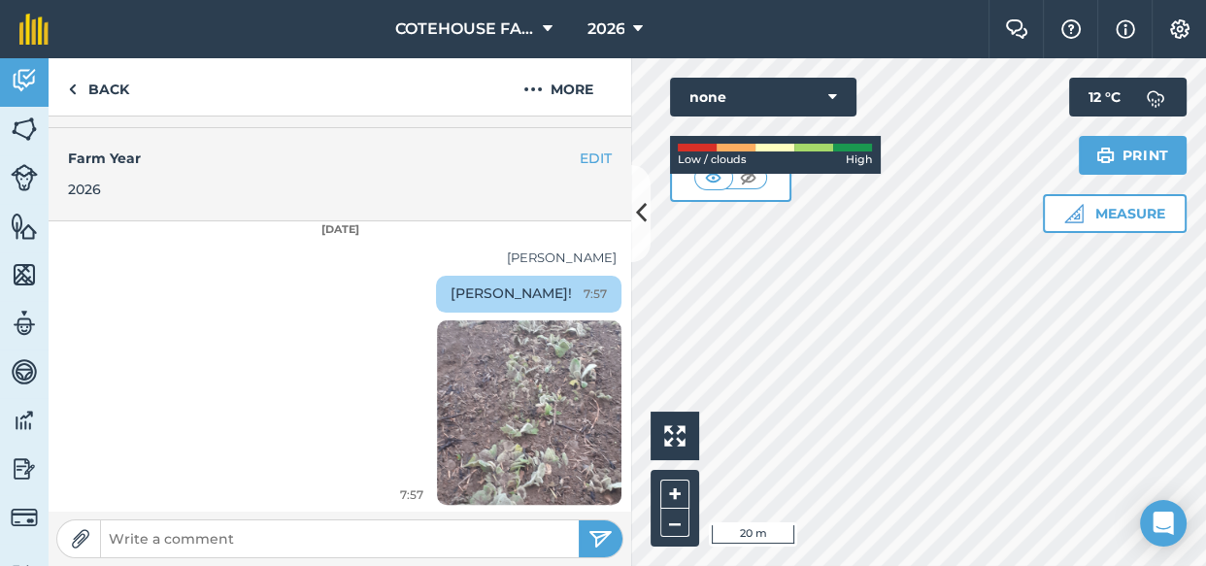
click at [448, 413] on img at bounding box center [529, 412] width 184 height 399
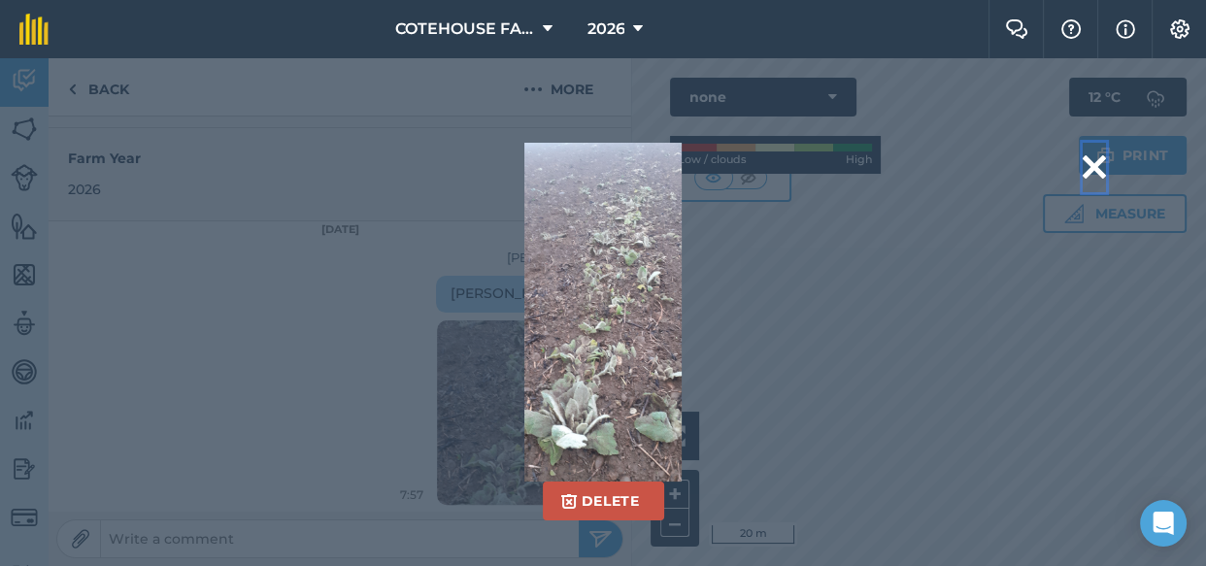
click at [1086, 165] on button at bounding box center [1094, 168] width 23 height 50
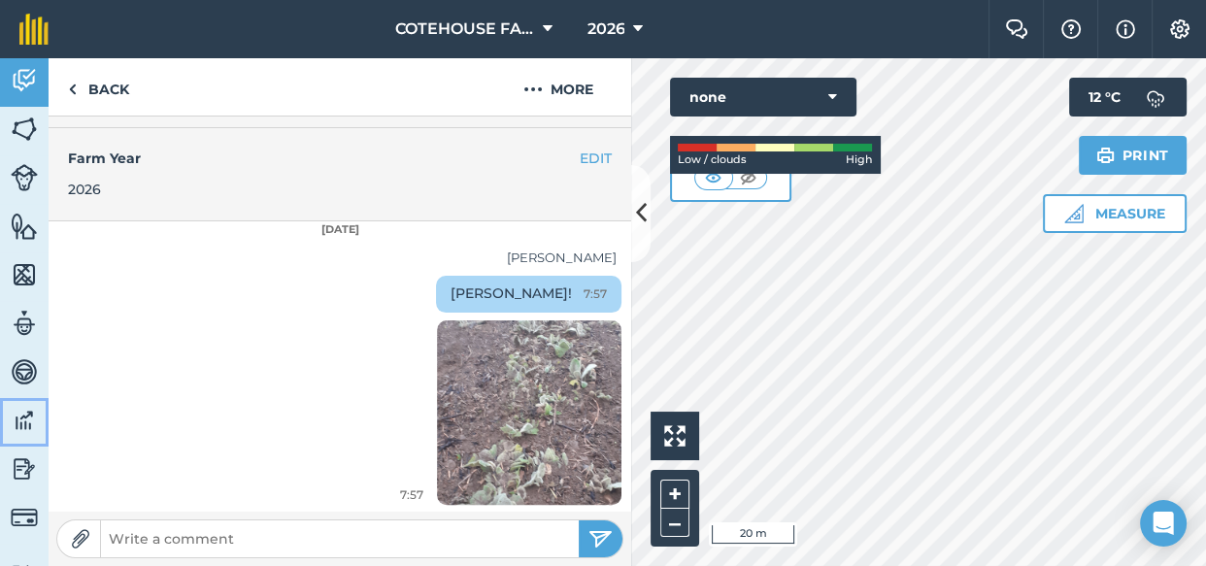
click at [22, 421] on img at bounding box center [24, 420] width 27 height 29
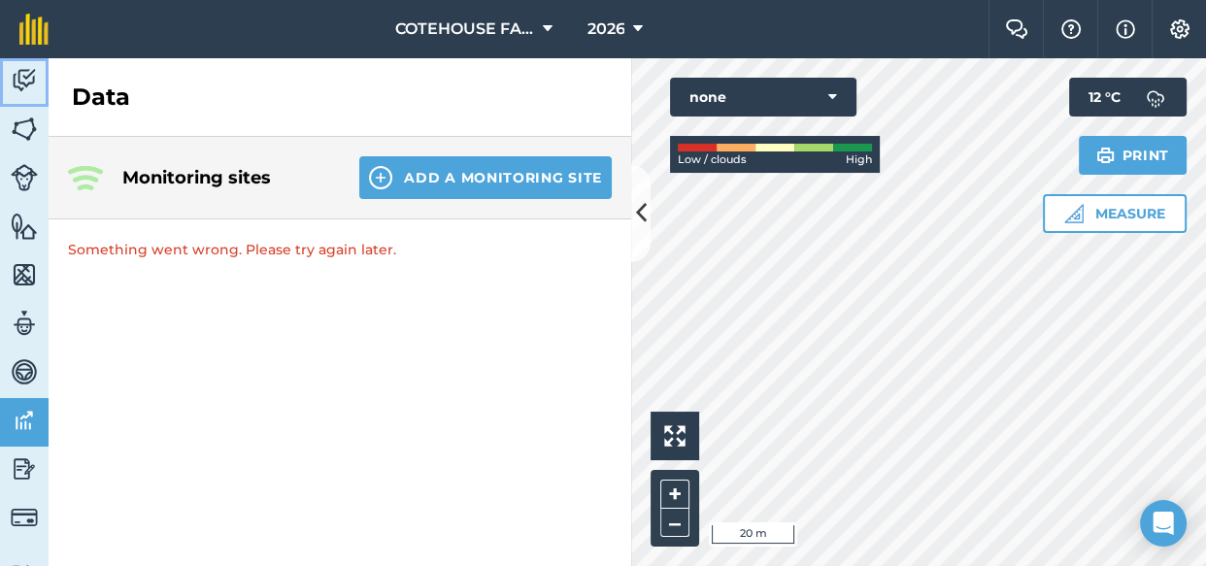
click at [24, 76] on img at bounding box center [24, 80] width 27 height 29
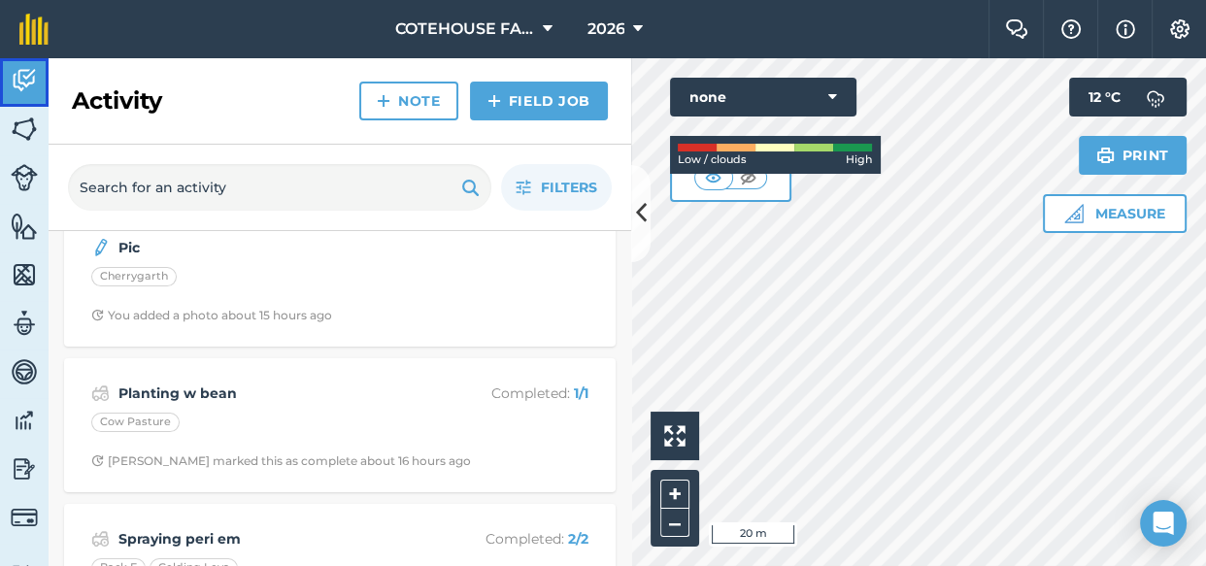
scroll to position [352, 0]
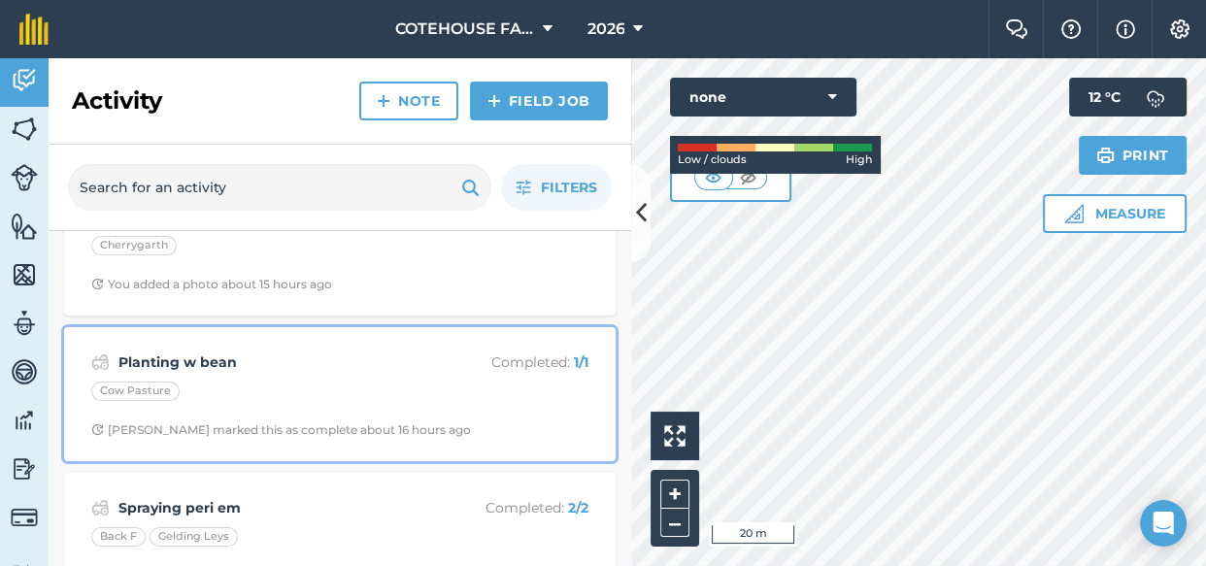
click at [217, 371] on strong "Planting w bean" at bounding box center [272, 361] width 308 height 21
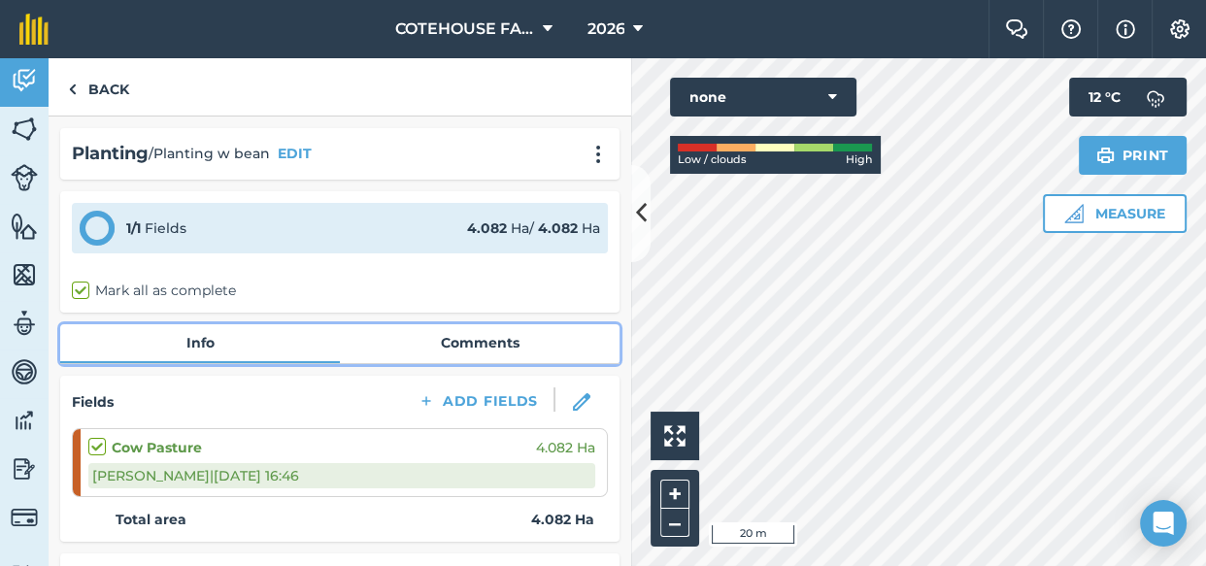
click at [443, 344] on link "Comments" at bounding box center [480, 342] width 280 height 37
